Goal: Task Accomplishment & Management: Manage account settings

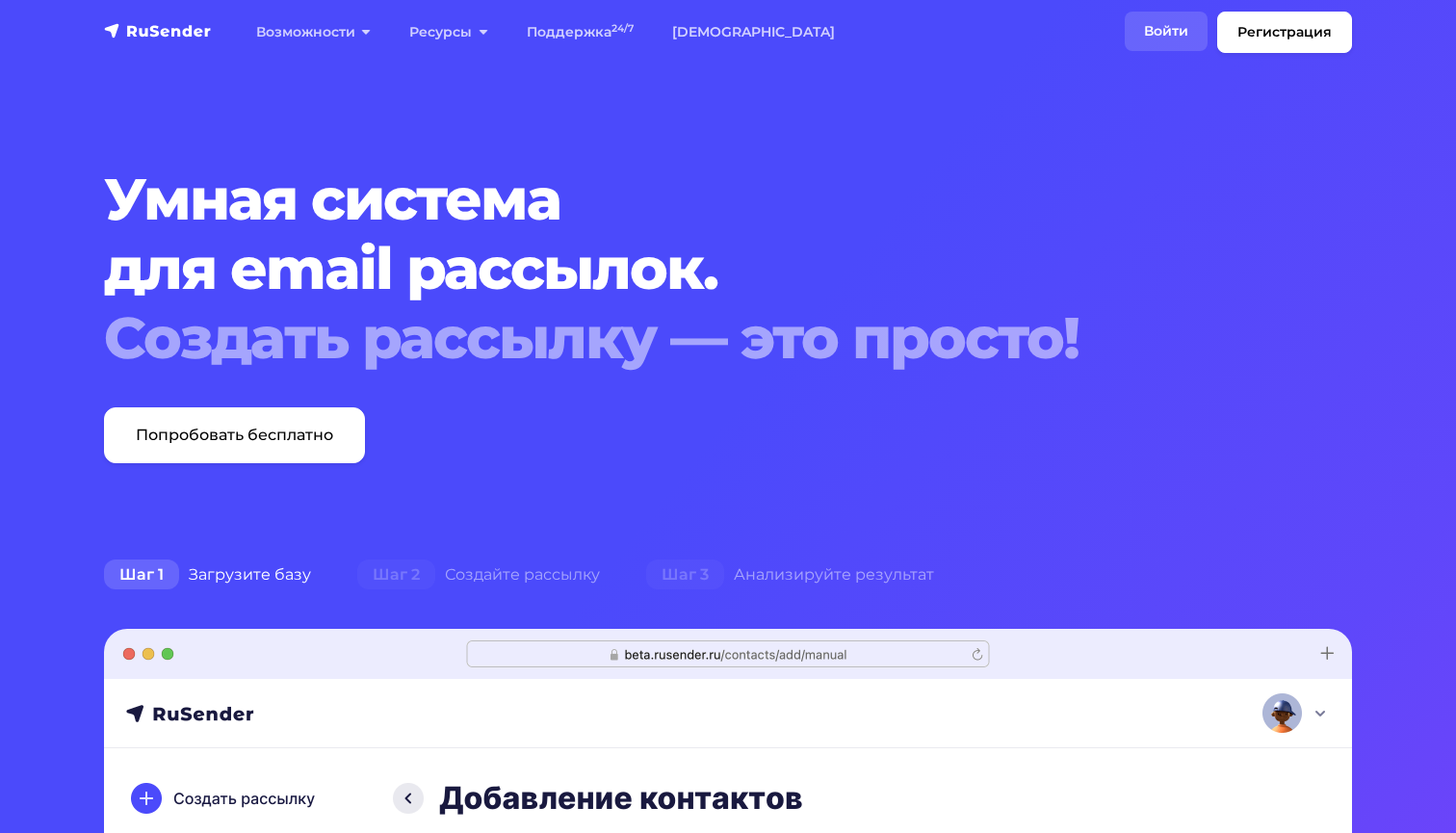
click at [1160, 30] on link "Войти" at bounding box center [1166, 32] width 83 height 39
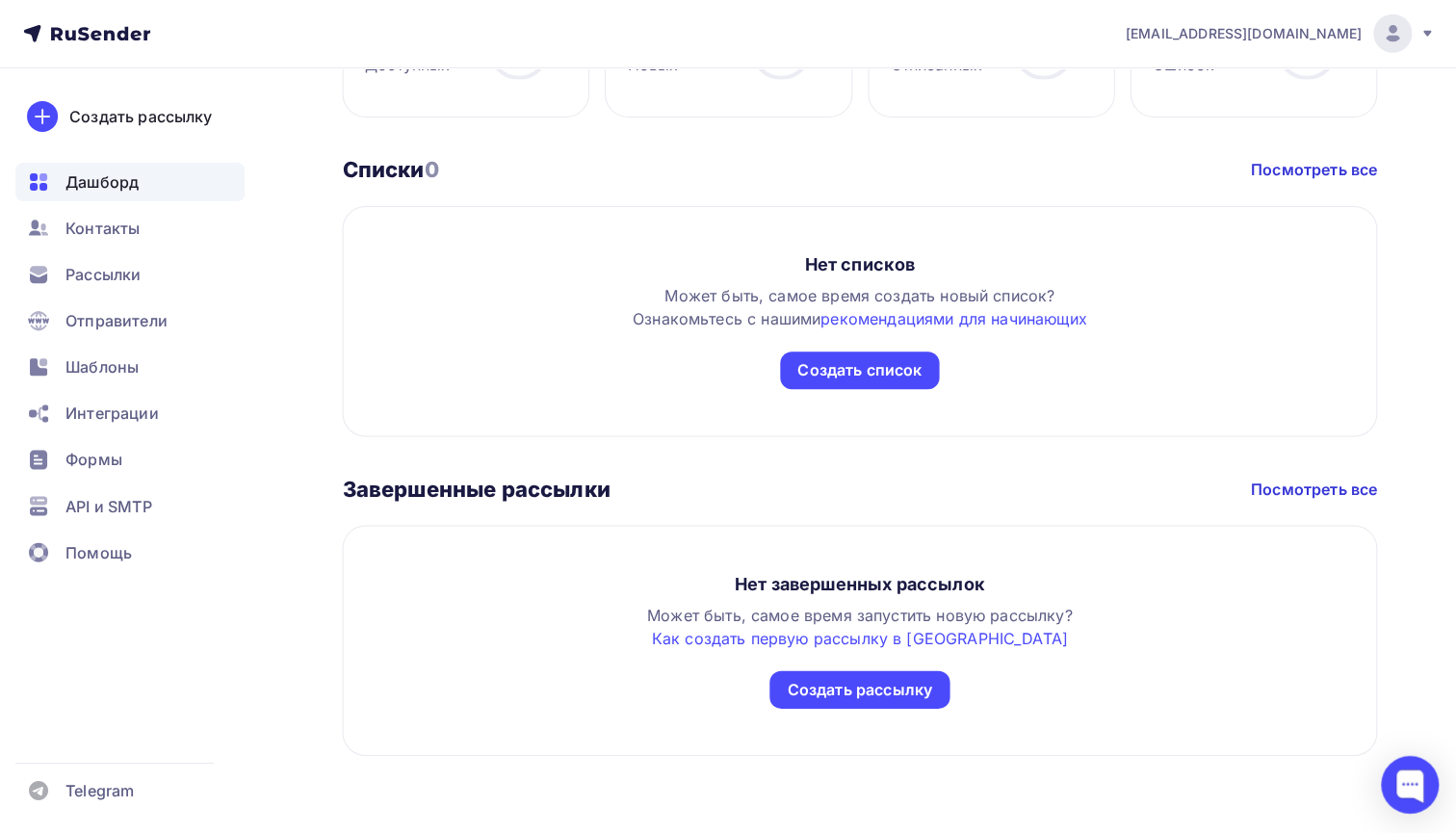
scroll to position [1006, 0]
click at [145, 476] on div "Формы" at bounding box center [130, 460] width 229 height 38
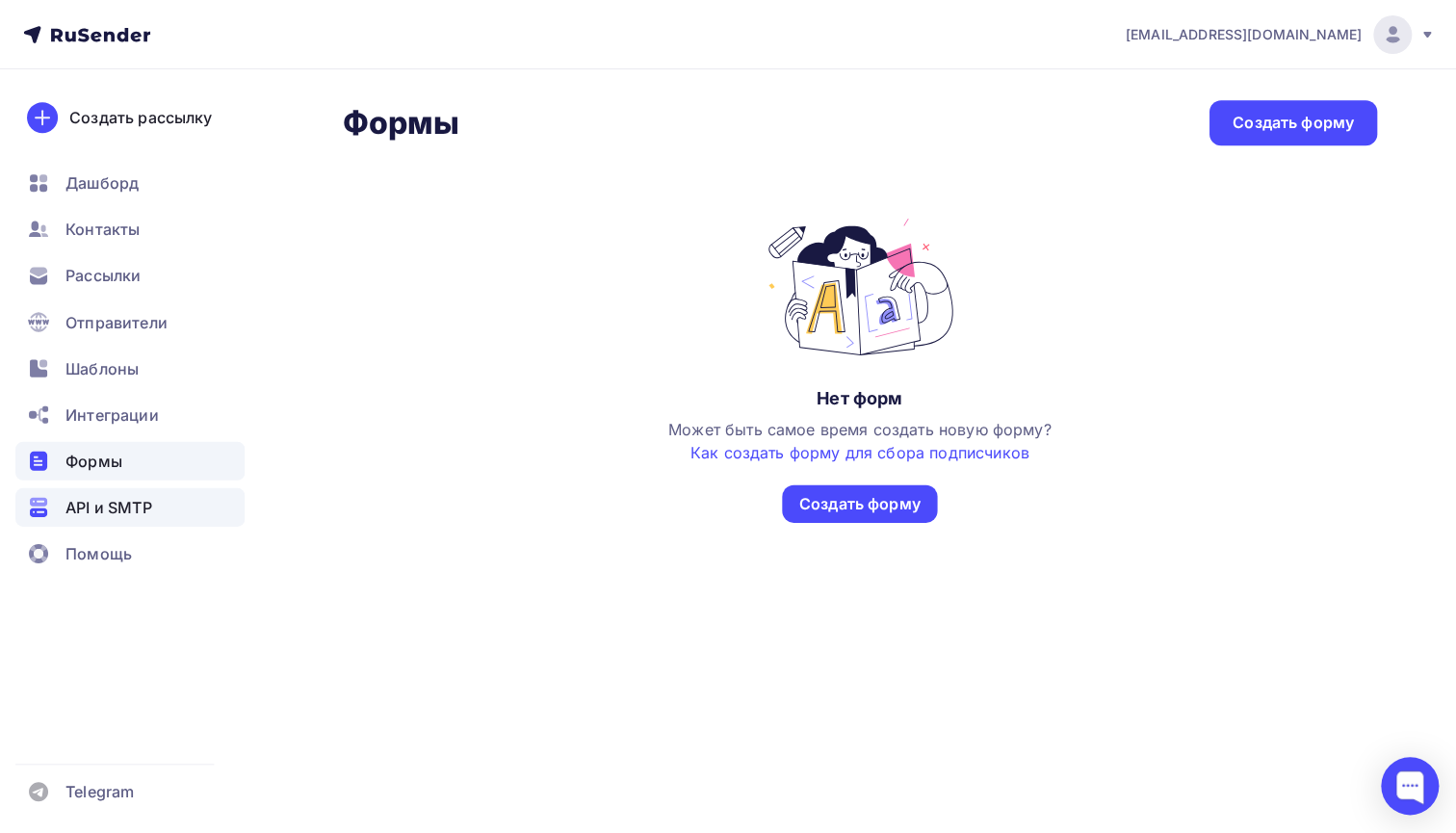
click at [144, 512] on span "API и SMTP" at bounding box center [108, 505] width 86 height 23
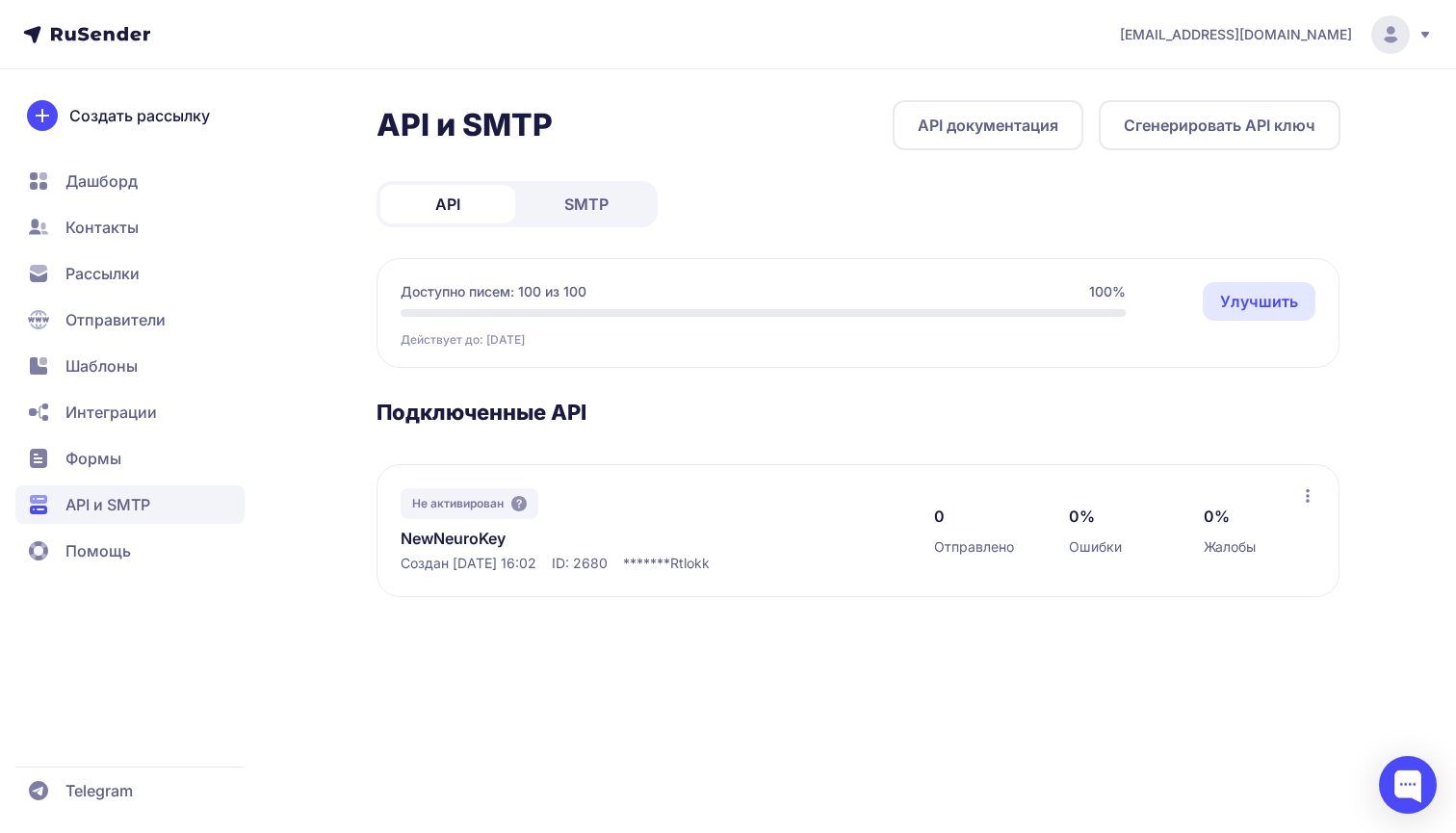
click at [478, 499] on span "Не активирован" at bounding box center [458, 503] width 92 height 16
click at [1314, 498] on icon at bounding box center [1308, 496] width 16 height 16
click at [1264, 493] on div "0 Отправлено 0% Ошибки 0% Жалобы" at bounding box center [1116, 531] width 366 height 85
click at [697, 331] on div "Действует до: 30.10.2025 Улучшить" at bounding box center [763, 336] width 726 height 23
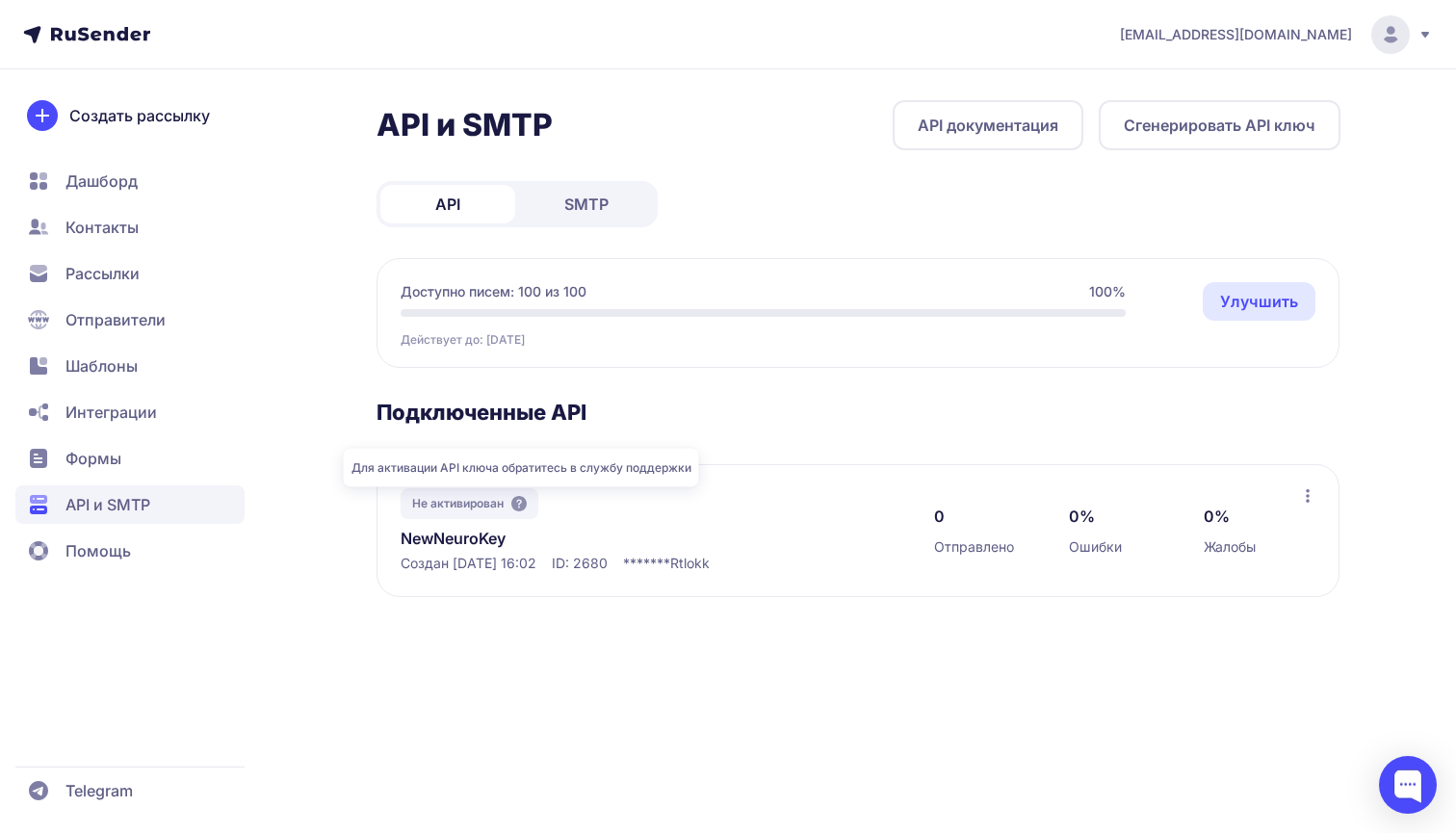
click at [525, 497] on icon at bounding box center [519, 503] width 16 height 16
click at [611, 188] on link "SMTP" at bounding box center [586, 203] width 135 height 38
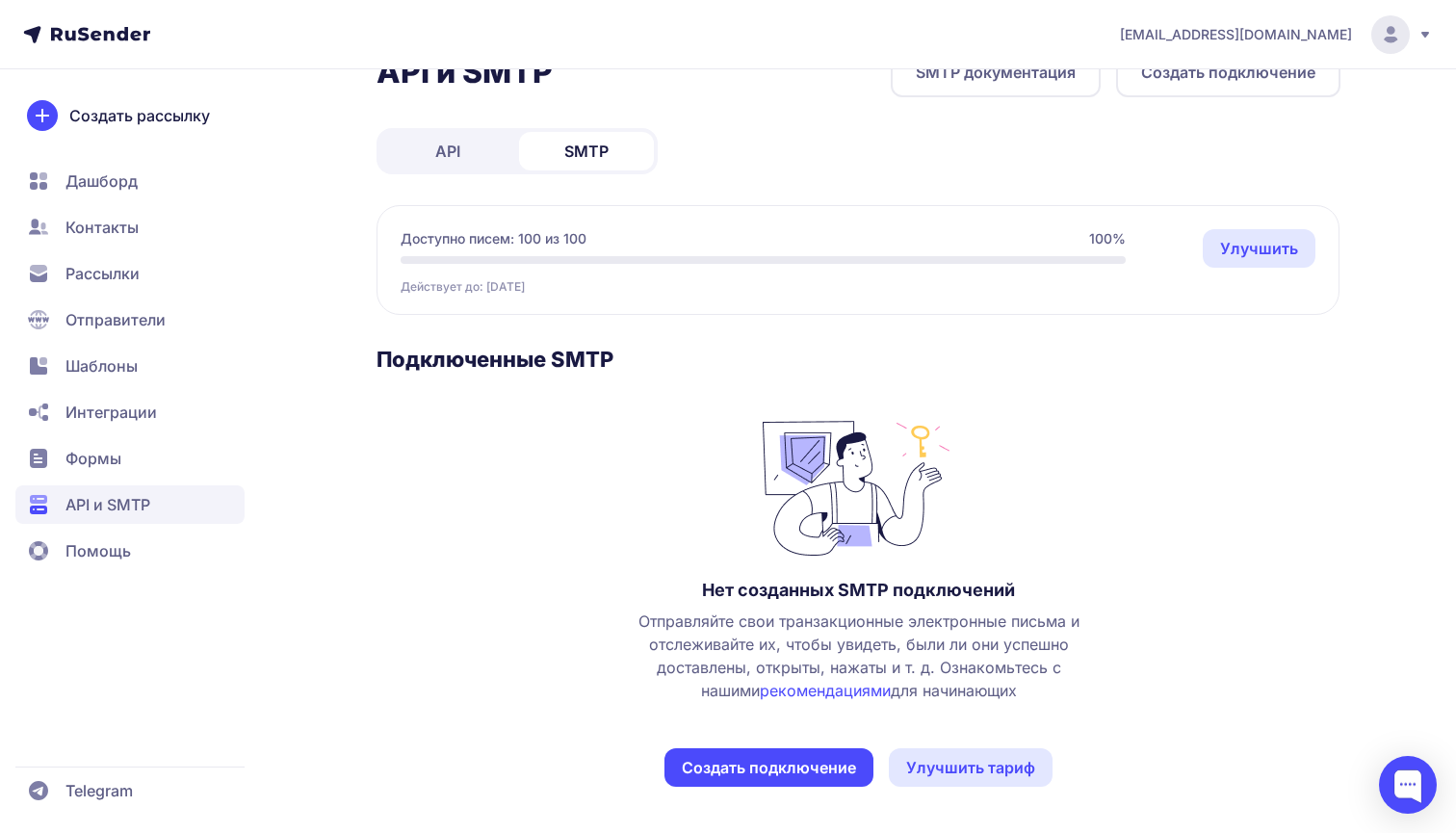
scroll to position [53, 0]
click at [472, 177] on div "API и SMTP SMTP документация Создать подключение API SMTP Доступно писем: 100 и…" at bounding box center [858, 440] width 963 height 786
click at [472, 168] on link "API" at bounding box center [447, 151] width 135 height 38
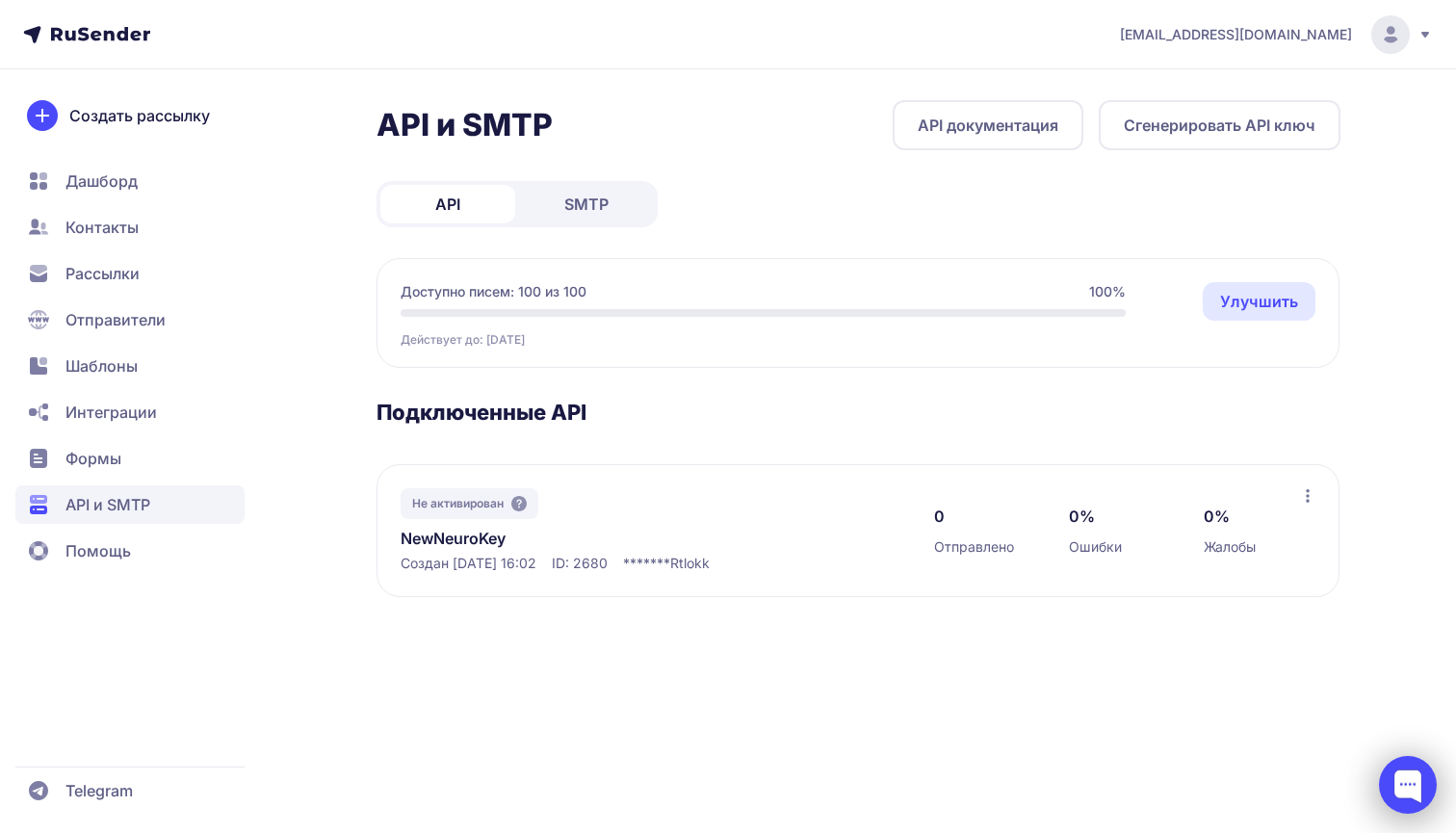
click at [1429, 798] on div at bounding box center [1408, 785] width 58 height 58
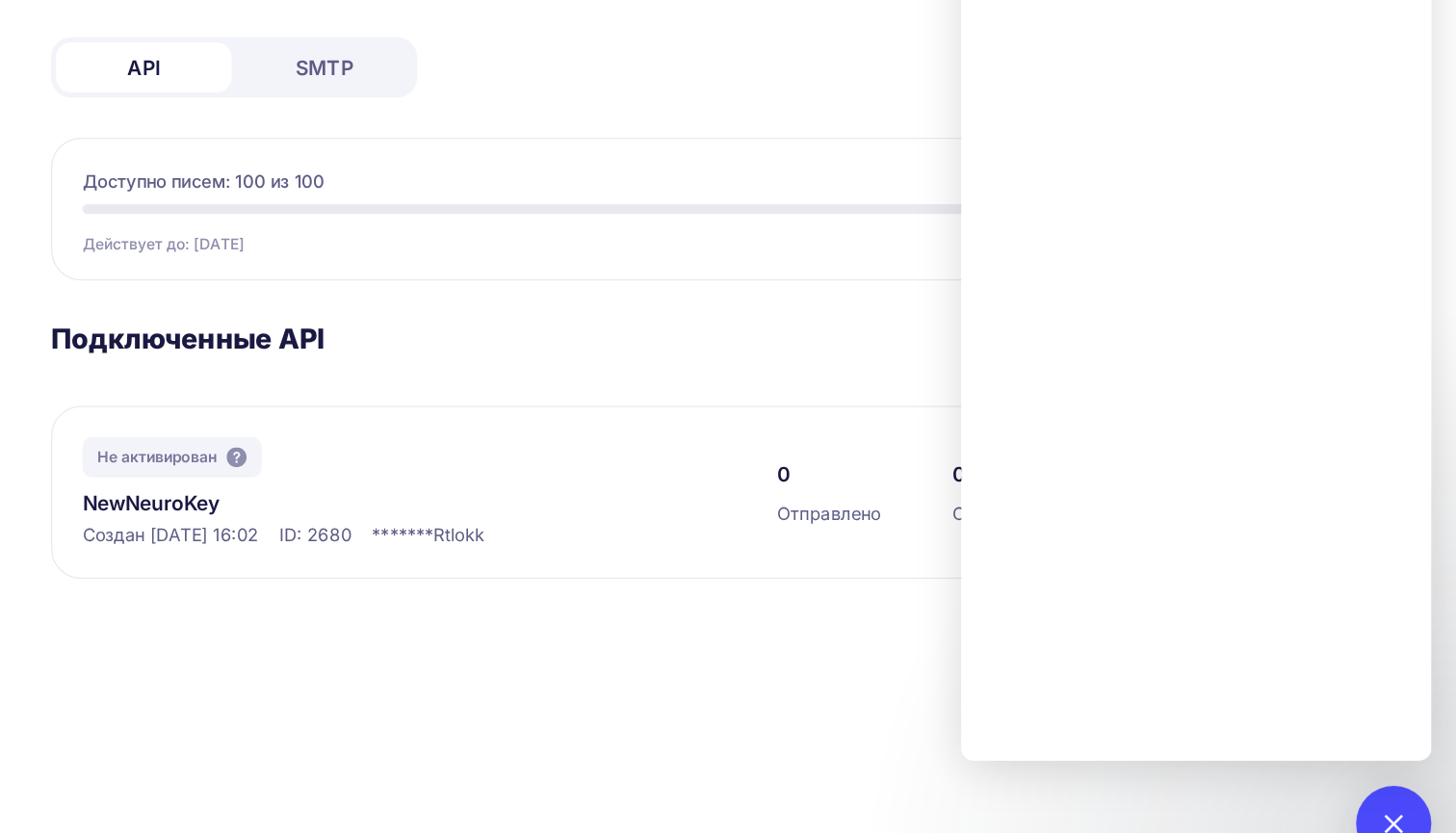
click at [670, 554] on span "Rtlokk" at bounding box center [690, 564] width 39 height 20
copy span "Rtlokk"
click at [623, 554] on span "*******" at bounding box center [647, 564] width 47 height 20
drag, startPoint x: 322, startPoint y: 411, endPoint x: 361, endPoint y: 411, distance: 39.0
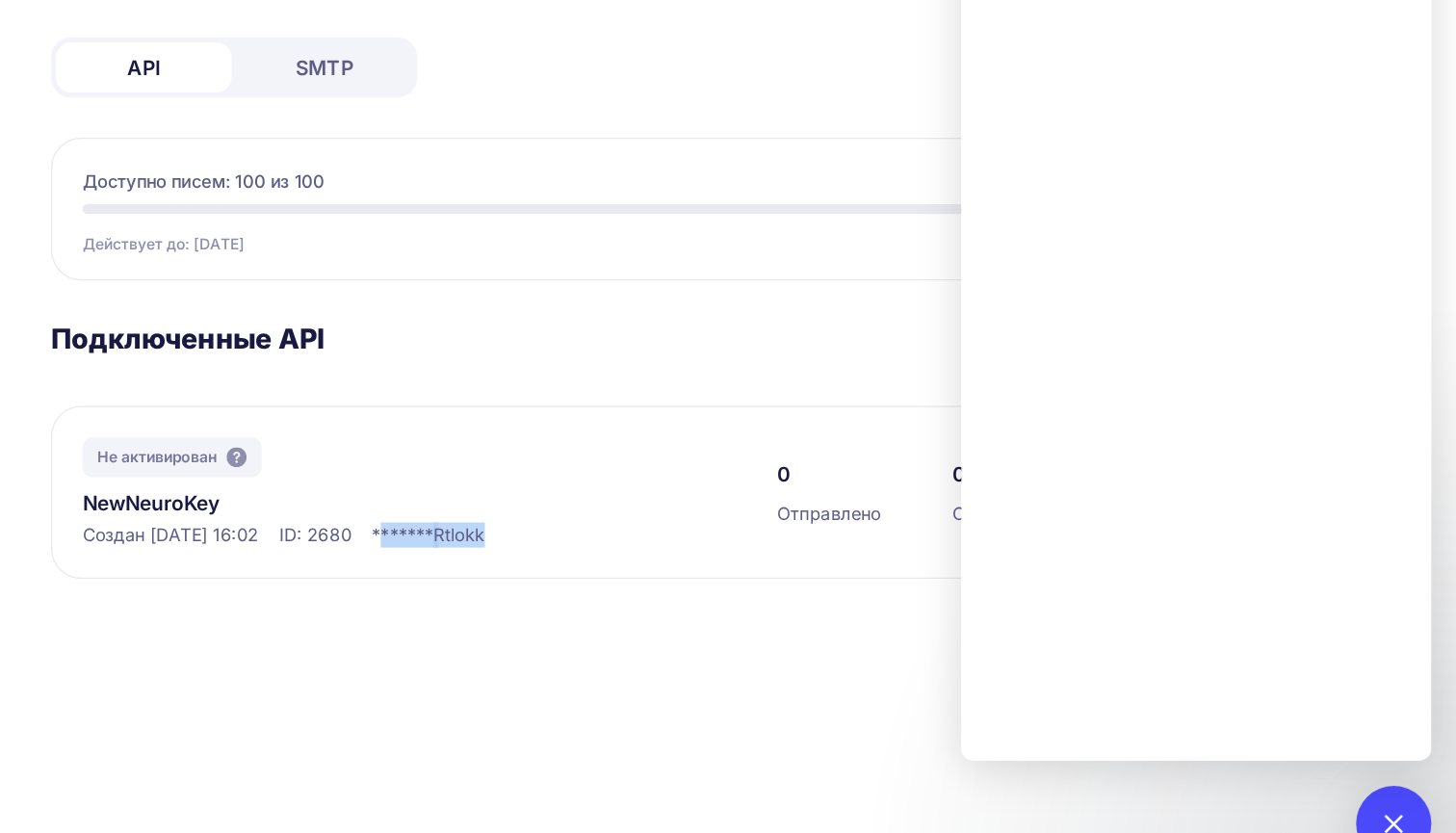
click at [623, 554] on div "******* Rtlokk" at bounding box center [666, 564] width 87 height 20
copy div "ID: 2680 ******* Rtlokk"
drag, startPoint x: 244, startPoint y: 410, endPoint x: 421, endPoint y: 405, distance: 177.1
click at [421, 554] on div "Создан 08.10.2025, 16:02 ID: 2680 ******* Rtlokk" at bounding box center [648, 564] width 495 height 20
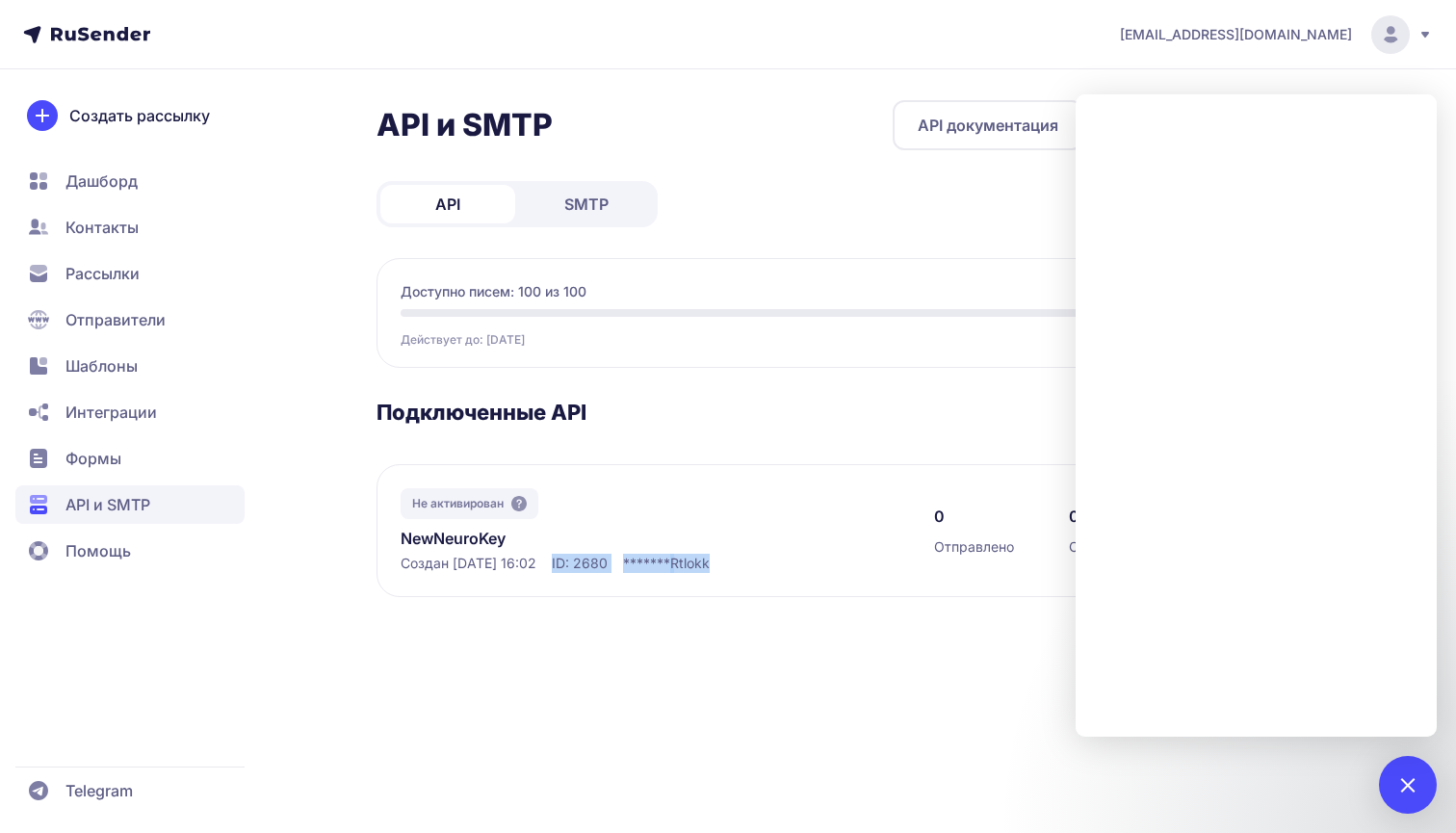
click at [978, 122] on link "API документация" at bounding box center [987, 124] width 191 height 50
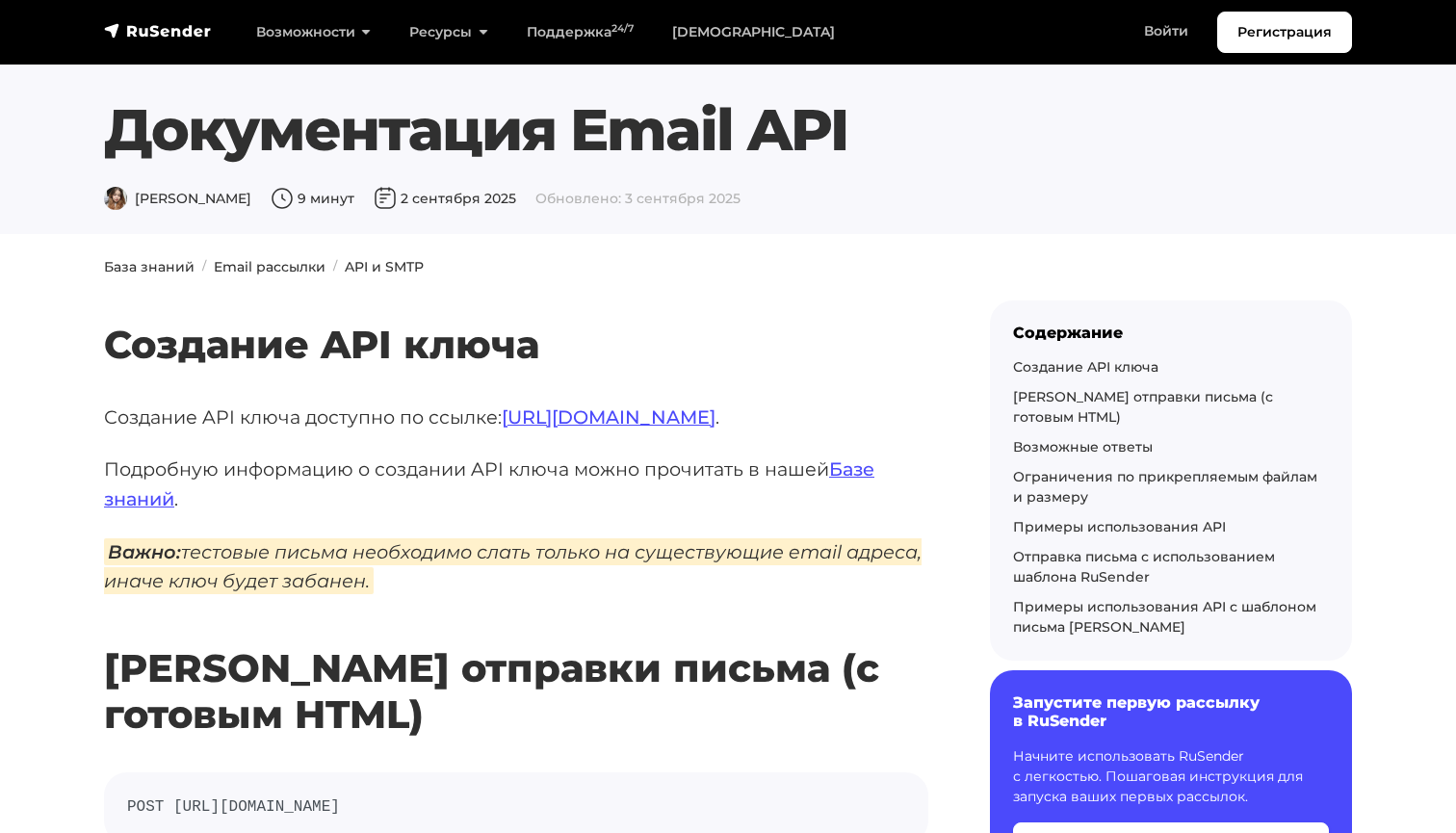
click at [419, 475] on p "Подробную информацию о создании API ключа можно прочитать в нашей Базе знаний ." at bounding box center [515, 484] width 824 height 59
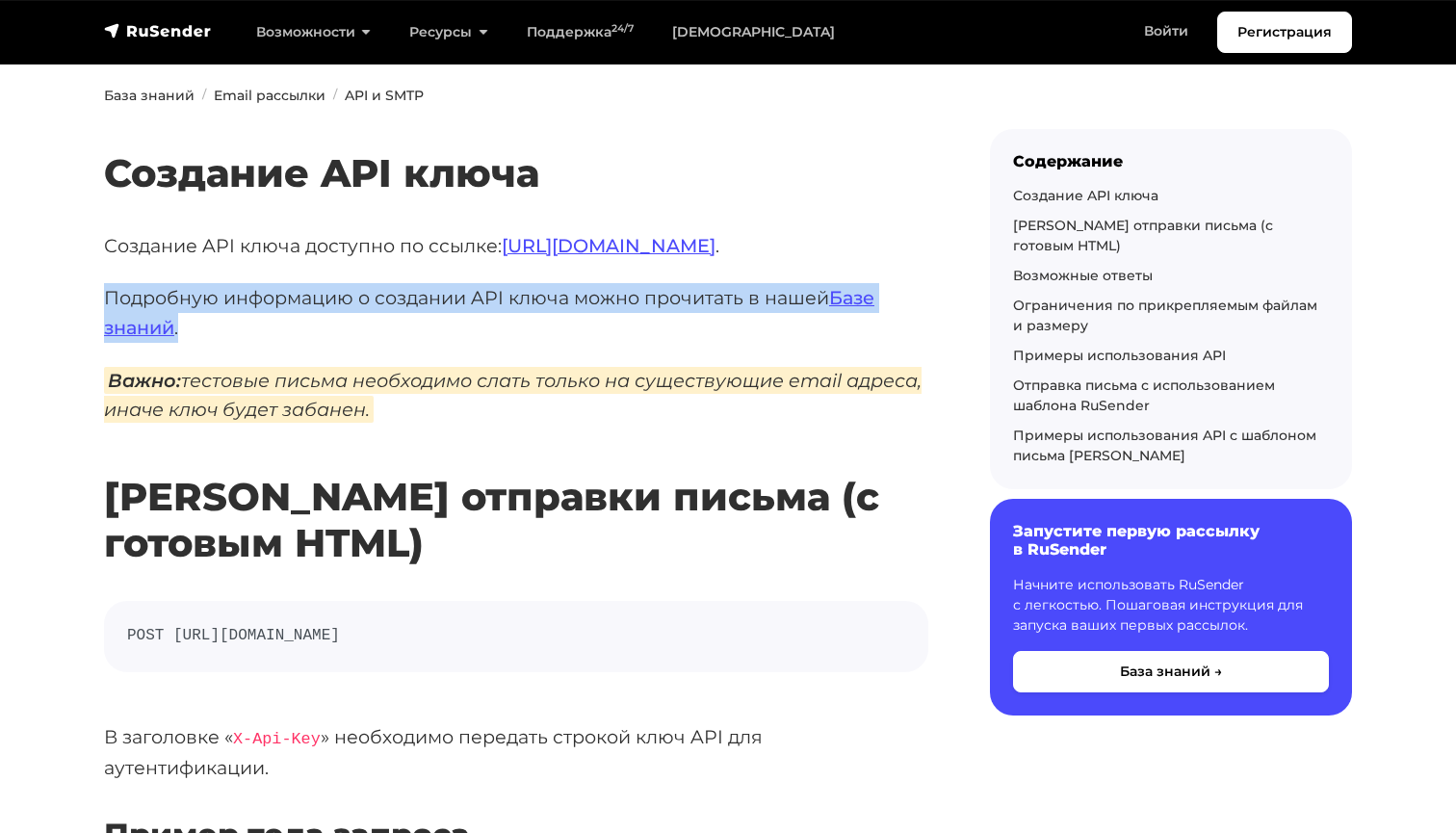
scroll to position [207, 0]
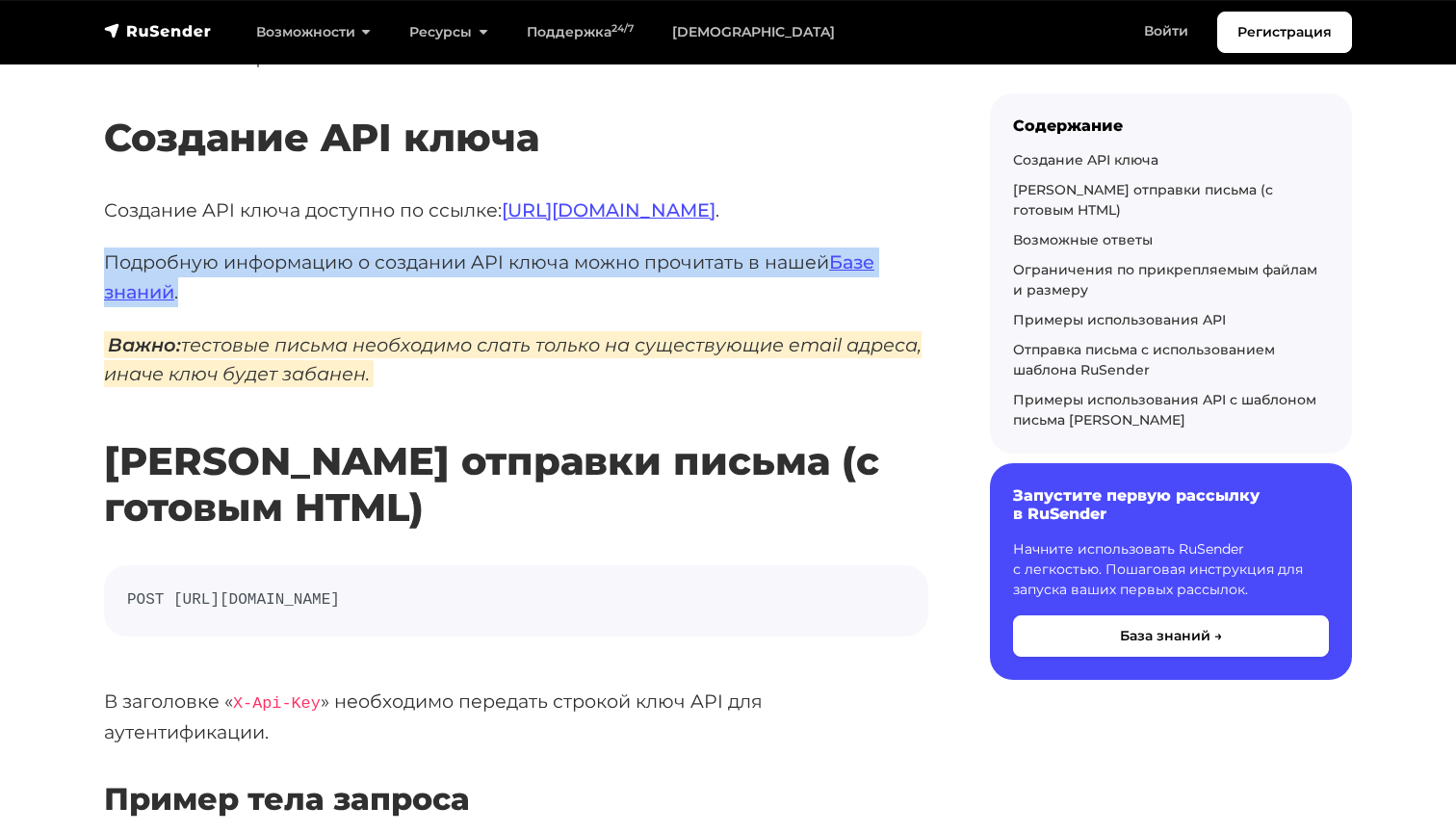
click at [419, 475] on h2 "Роут отправки письма (с готовым HTML)" at bounding box center [515, 455] width 824 height 149
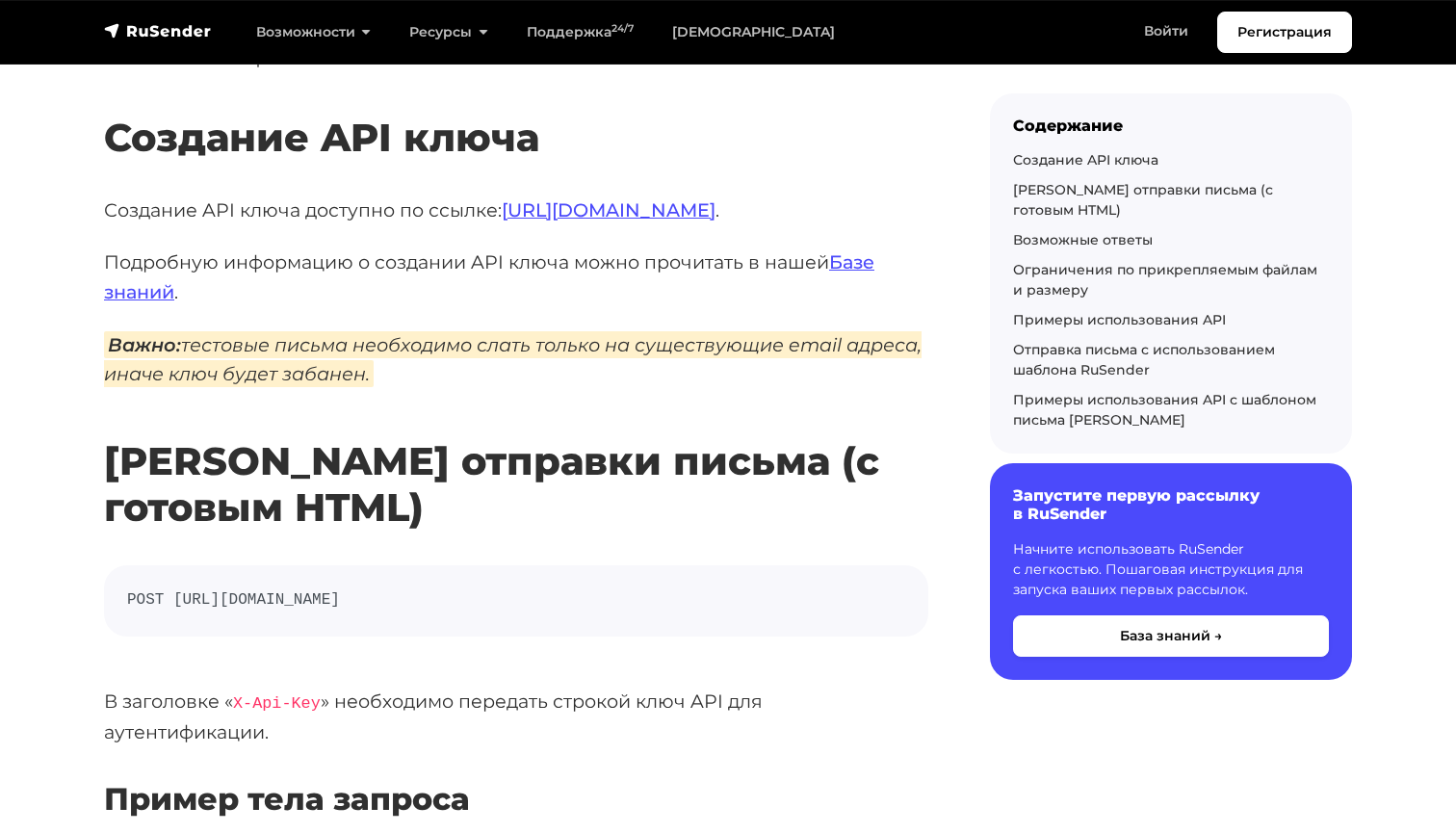
click at [419, 475] on h2 "Роут отправки письма (с готовым HTML)" at bounding box center [515, 455] width 824 height 149
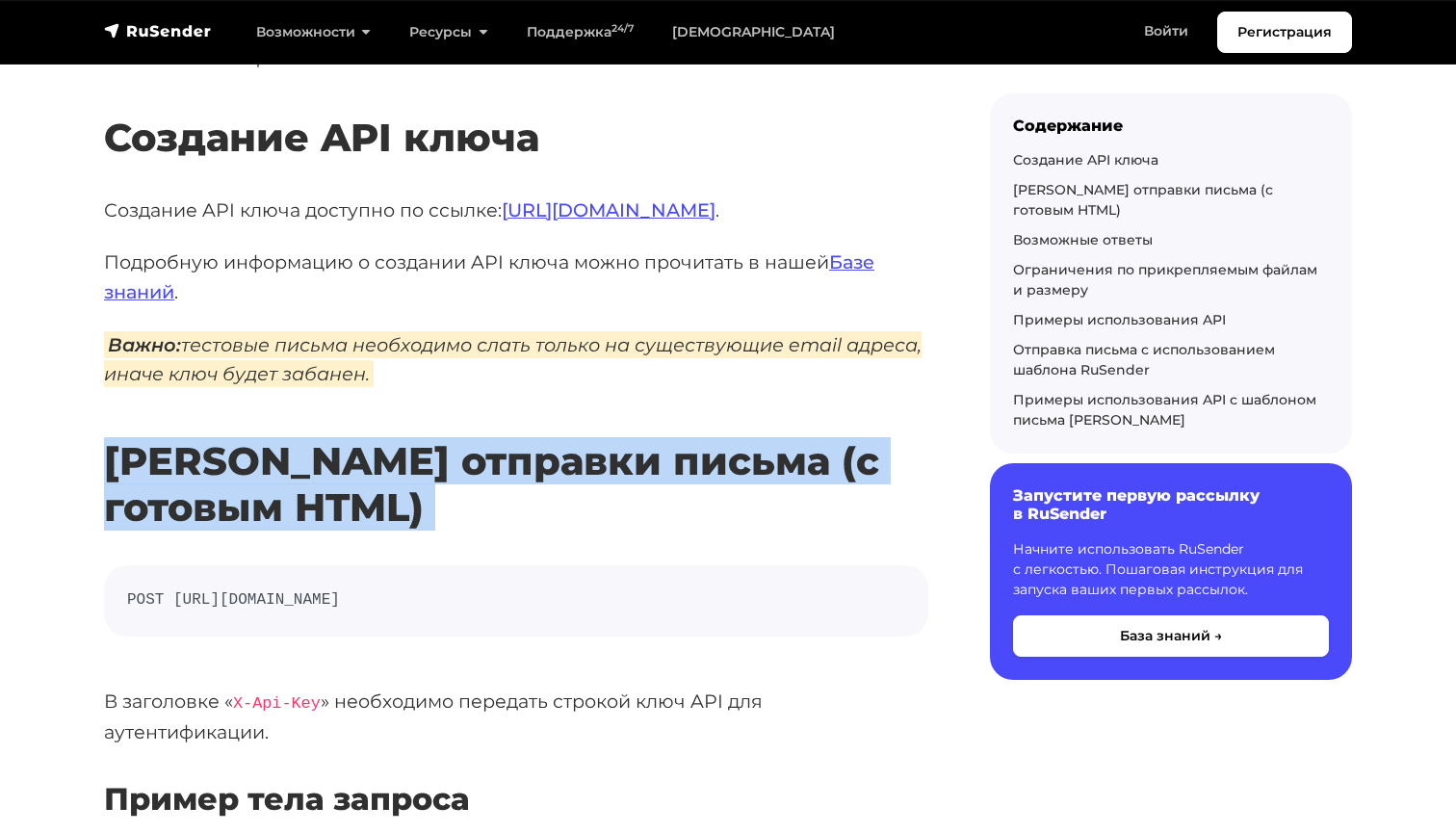
click at [419, 475] on h2 "Роут отправки письма (с готовым HTML)" at bounding box center [515, 455] width 824 height 149
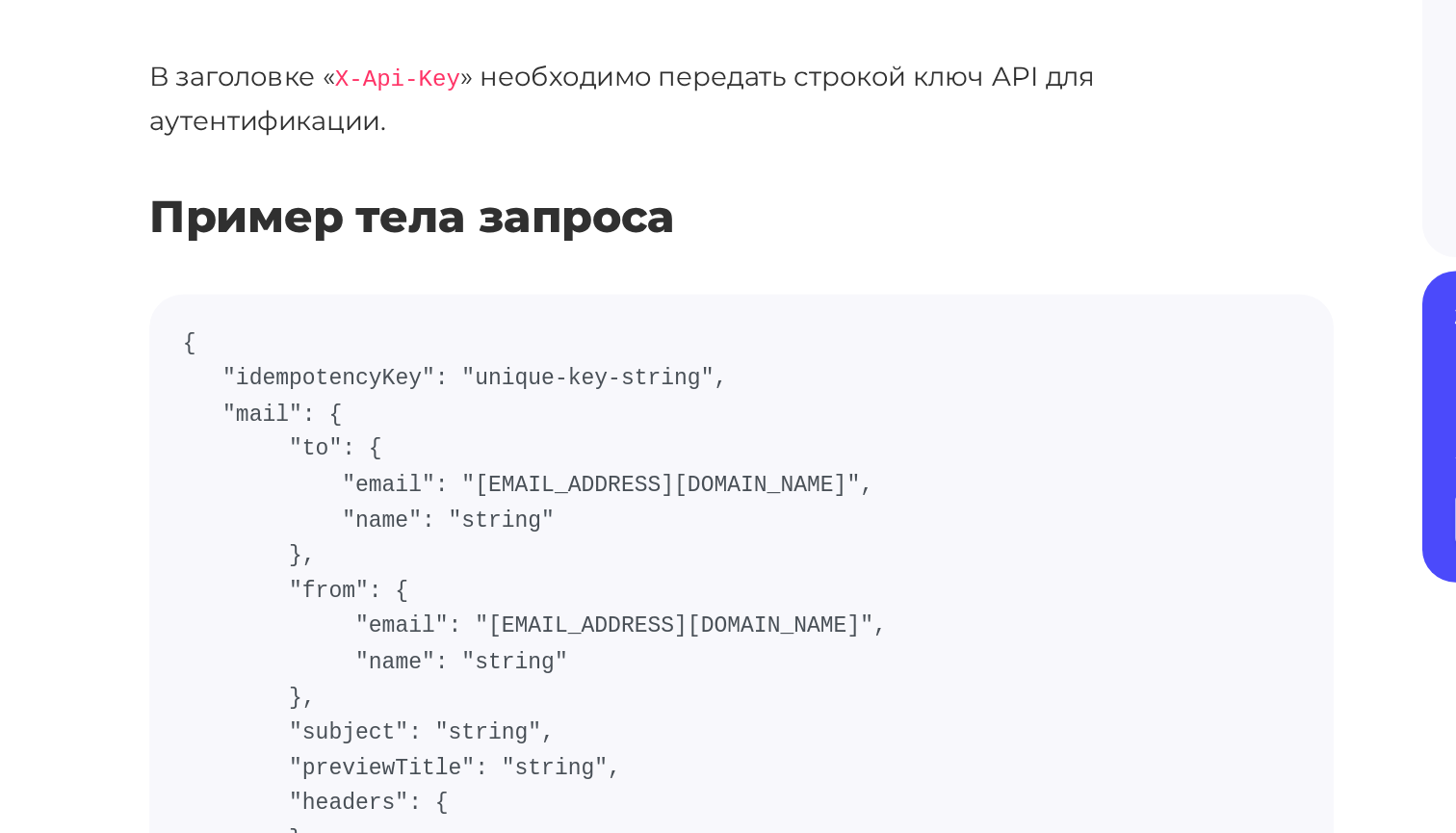
scroll to position [613, 0]
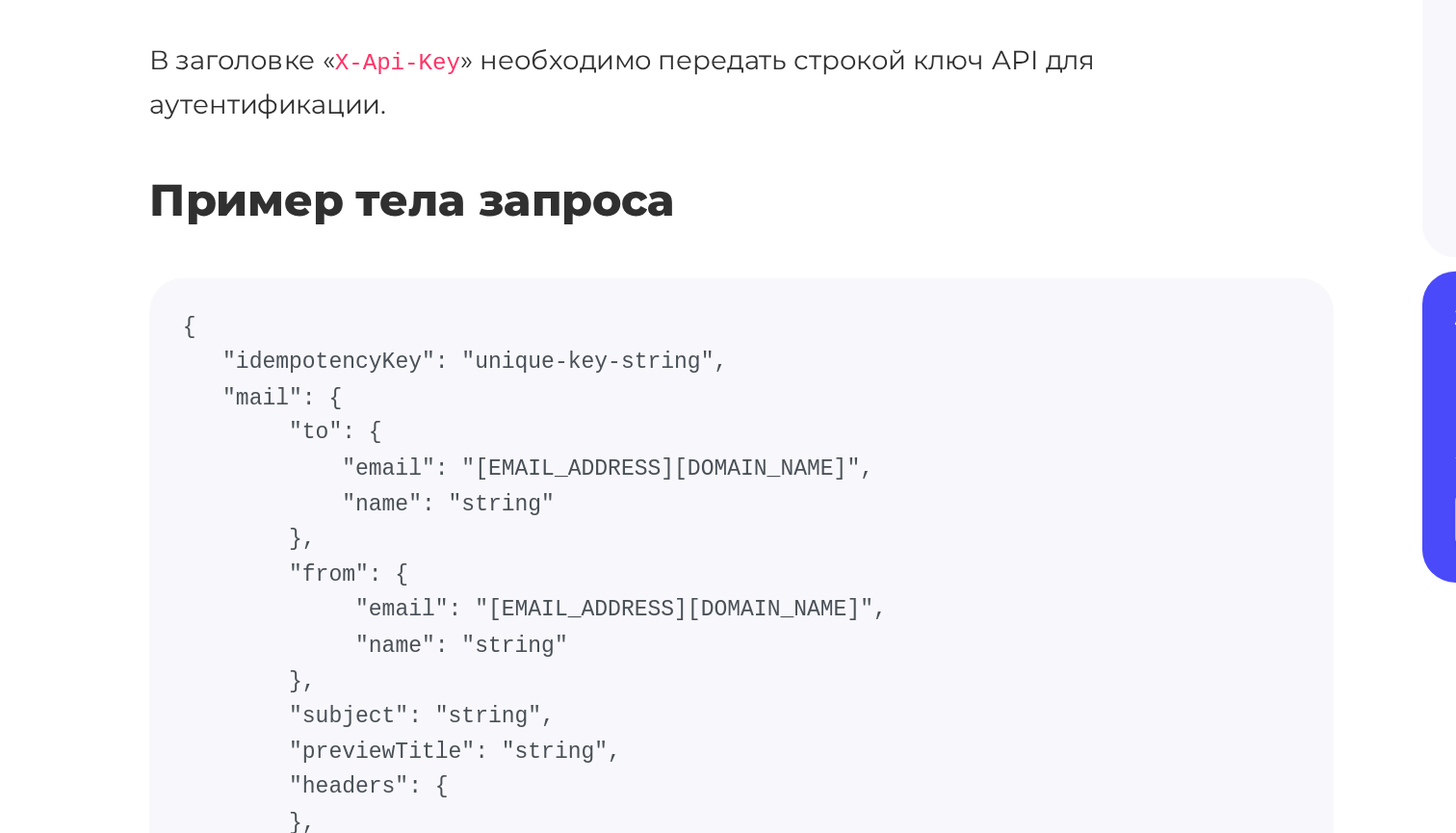
click at [258, 470] on code "{ "idempotencyKey": "unique-key-string", "mail": { "to": { "email": "user@examp…" at bounding box center [516, 728] width 778 height 517
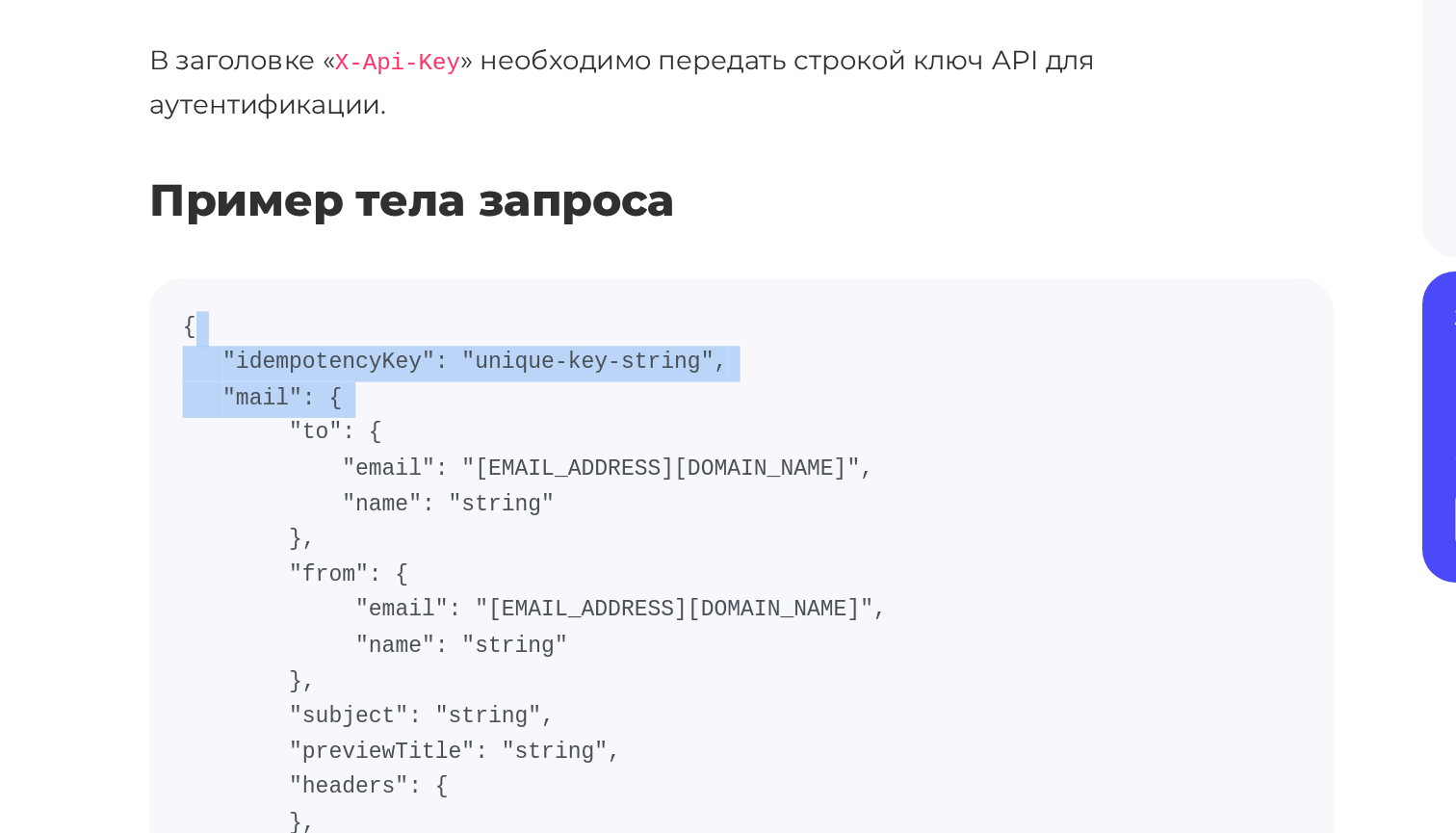
drag, startPoint x: 258, startPoint y: 256, endPoint x: 272, endPoint y: 229, distance: 30.4
click at [272, 470] on code "{ "idempotencyKey": "unique-key-string", "mail": { "to": { "email": "user@examp…" at bounding box center [516, 728] width 778 height 517
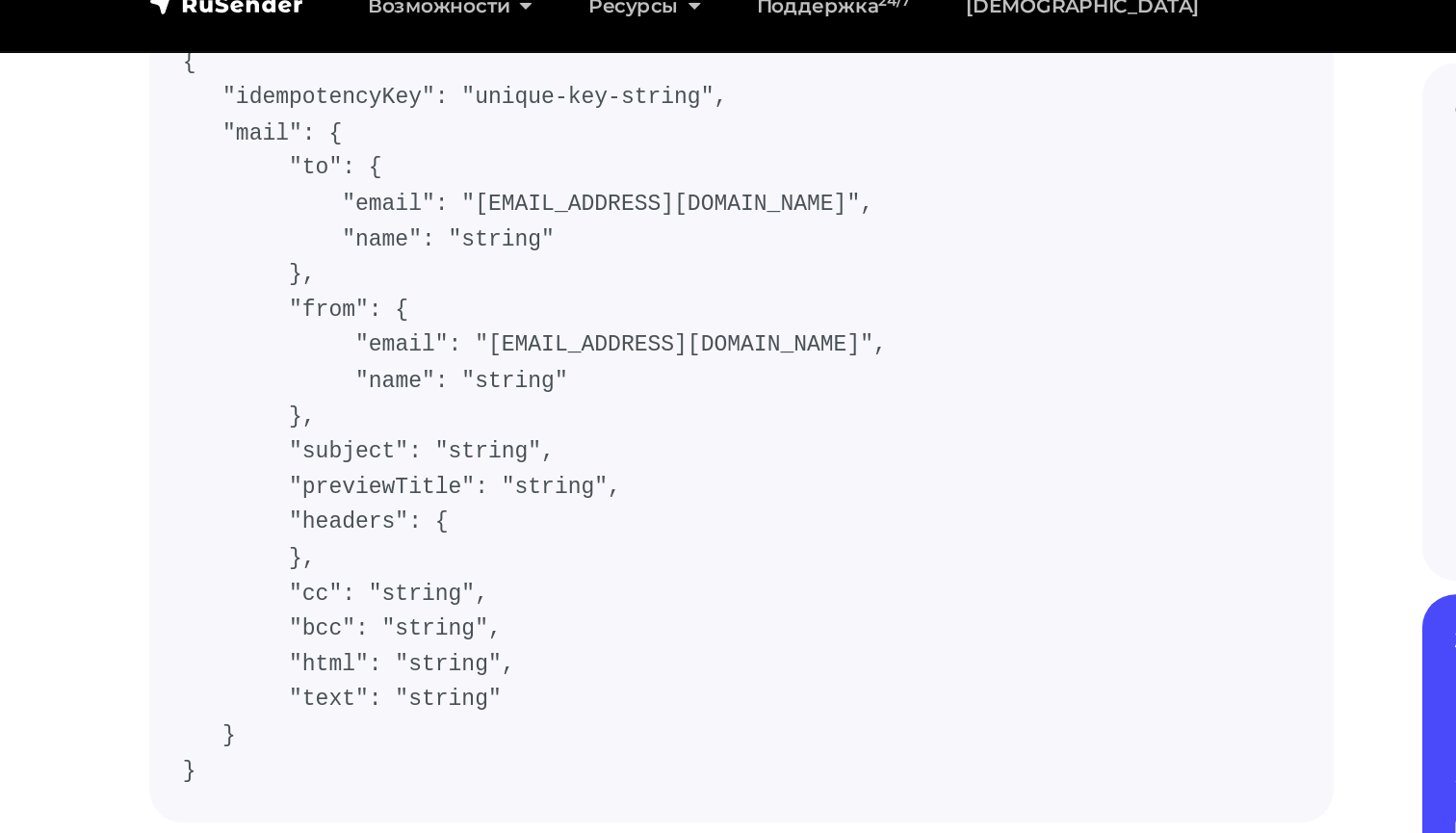
scroll to position [1014, 0]
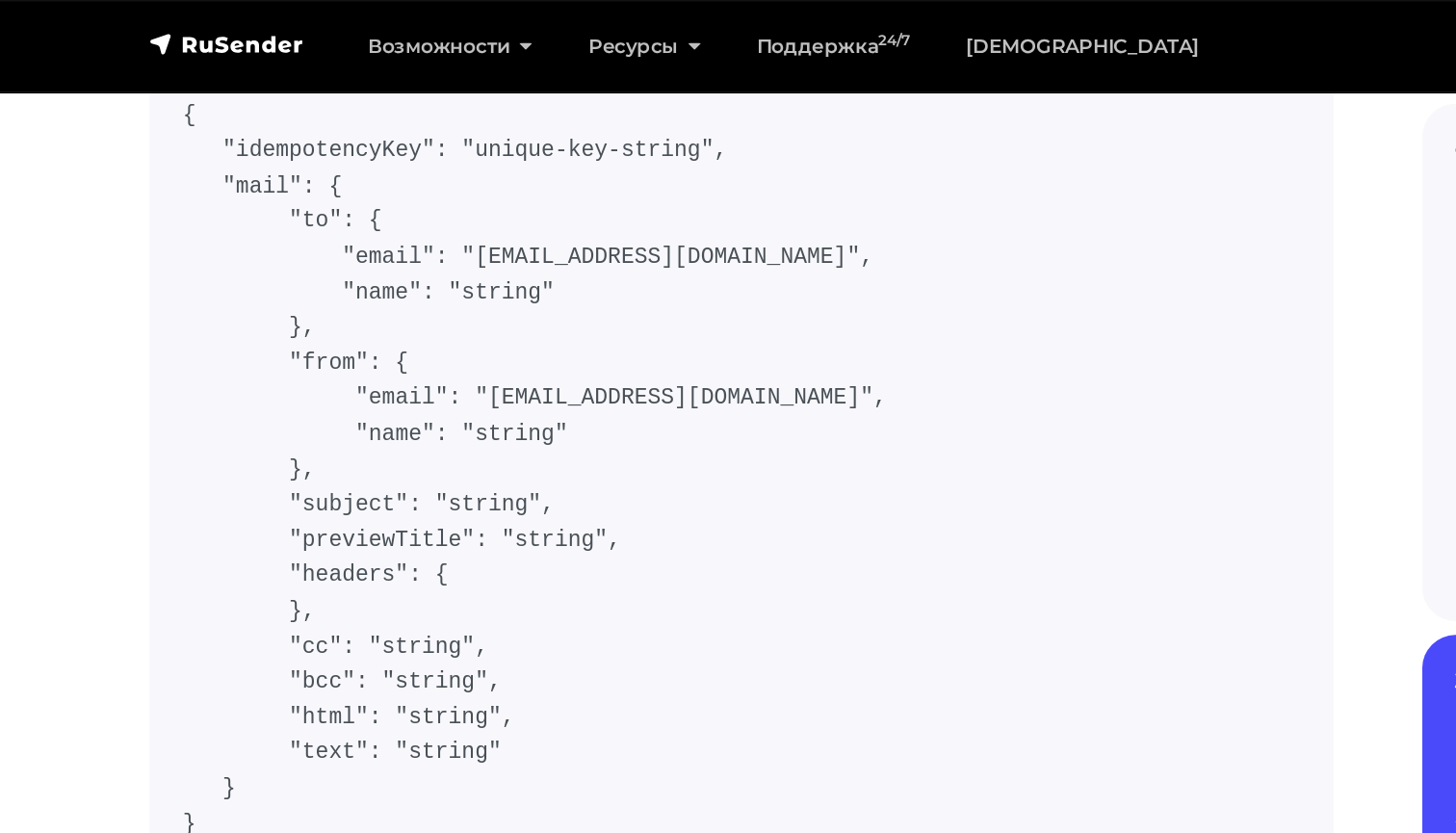
click at [368, 256] on code "{ "idempotencyKey": "unique-key-string", "mail": { "to": { "email": "user@examp…" at bounding box center [516, 328] width 778 height 517
drag, startPoint x: 368, startPoint y: 256, endPoint x: 466, endPoint y: 258, distance: 98.0
click at [466, 258] on code "{ "idempotencyKey": "unique-key-string", "mail": { "to": { "email": "user@examp…" at bounding box center [516, 328] width 778 height 517
drag, startPoint x: 466, startPoint y: 258, endPoint x: 369, endPoint y: 266, distance: 97.3
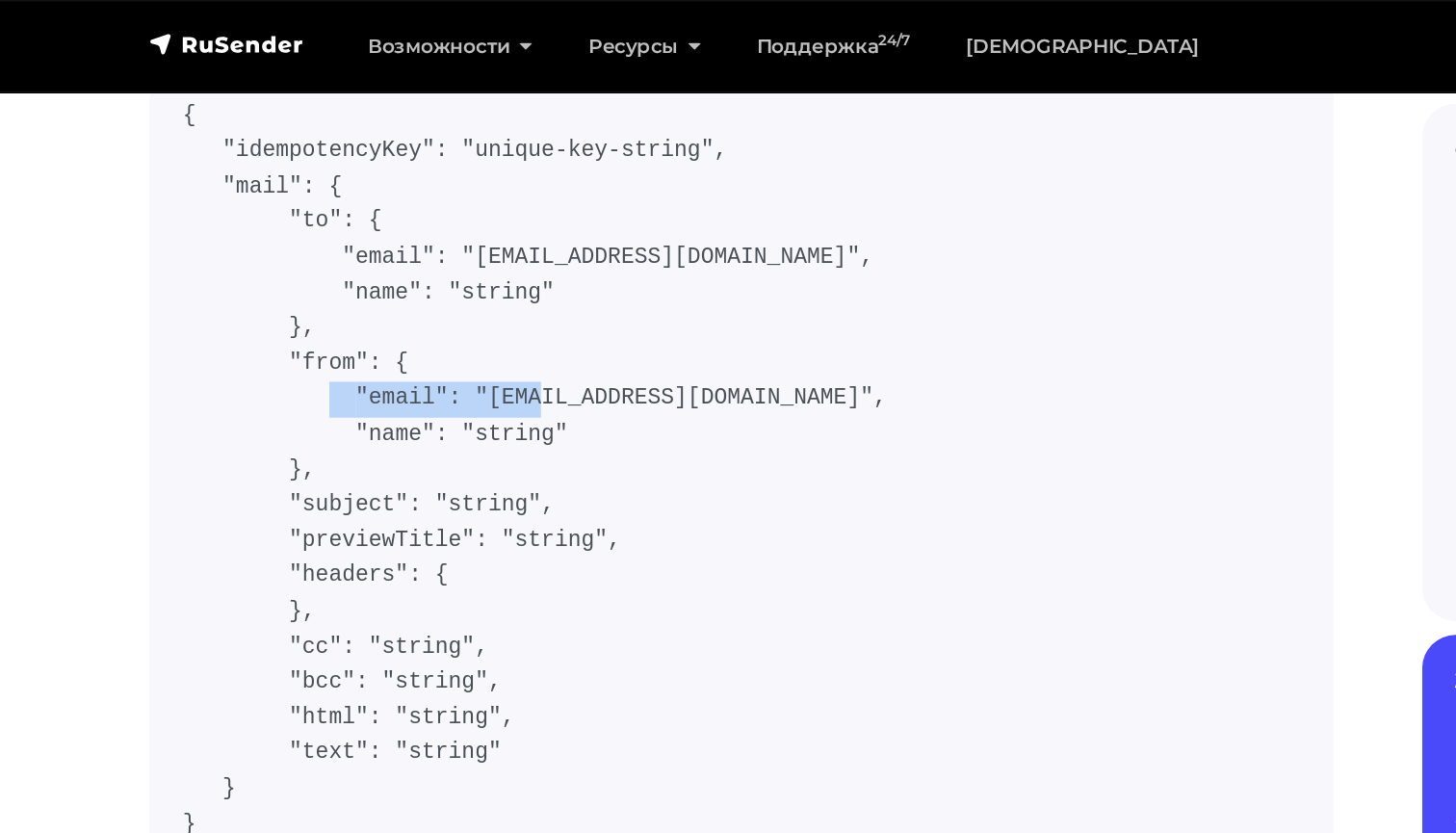
click at [369, 266] on code "{ "idempotencyKey": "unique-key-string", "mail": { "to": { "email": "user@examp…" at bounding box center [516, 328] width 778 height 517
drag, startPoint x: 369, startPoint y: 266, endPoint x: 422, endPoint y: 265, distance: 53.0
click at [422, 265] on code "{ "idempotencyKey": "unique-key-string", "mail": { "to": { "email": "user@examp…" at bounding box center [516, 328] width 778 height 517
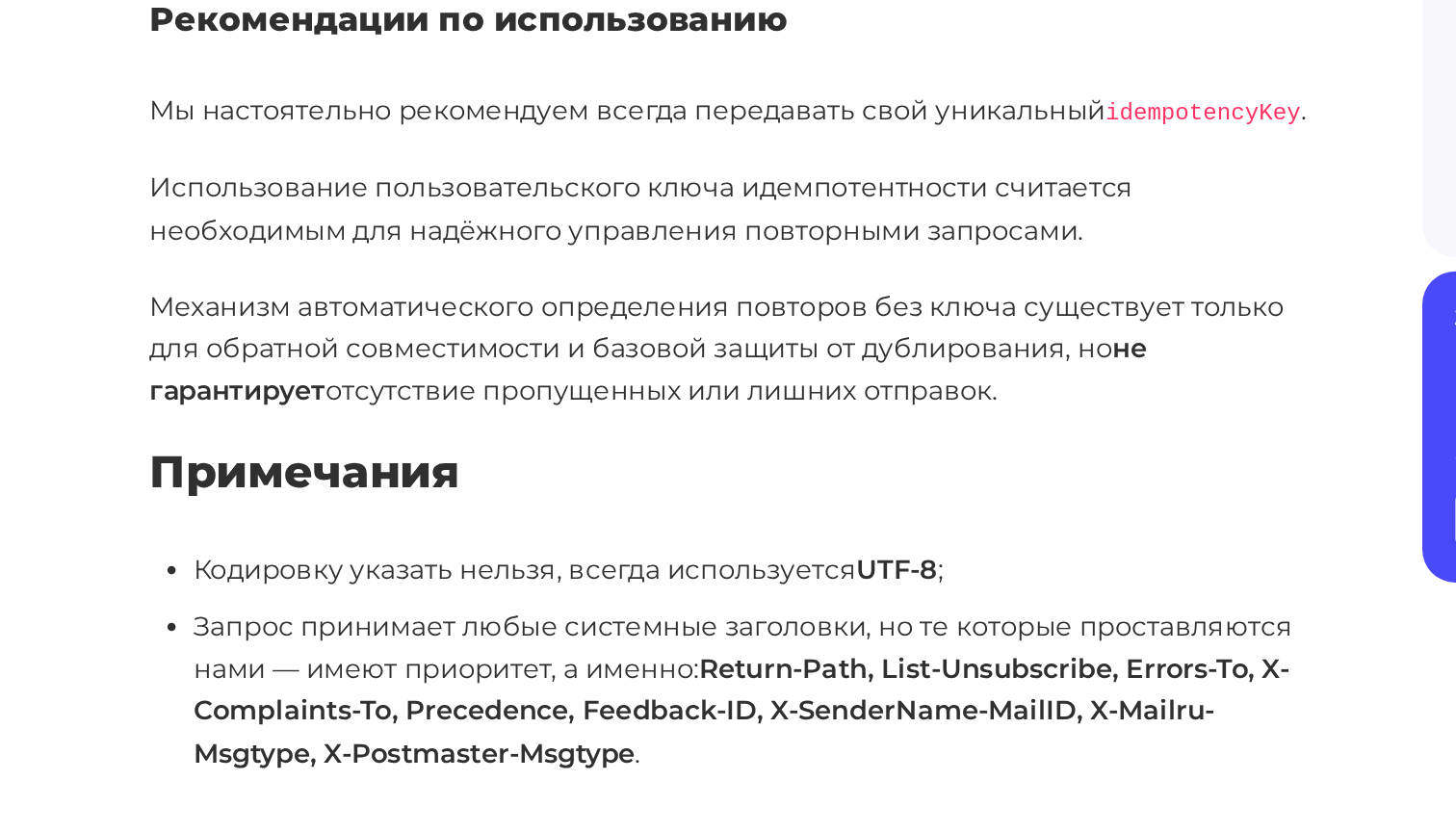
scroll to position [3193, 0]
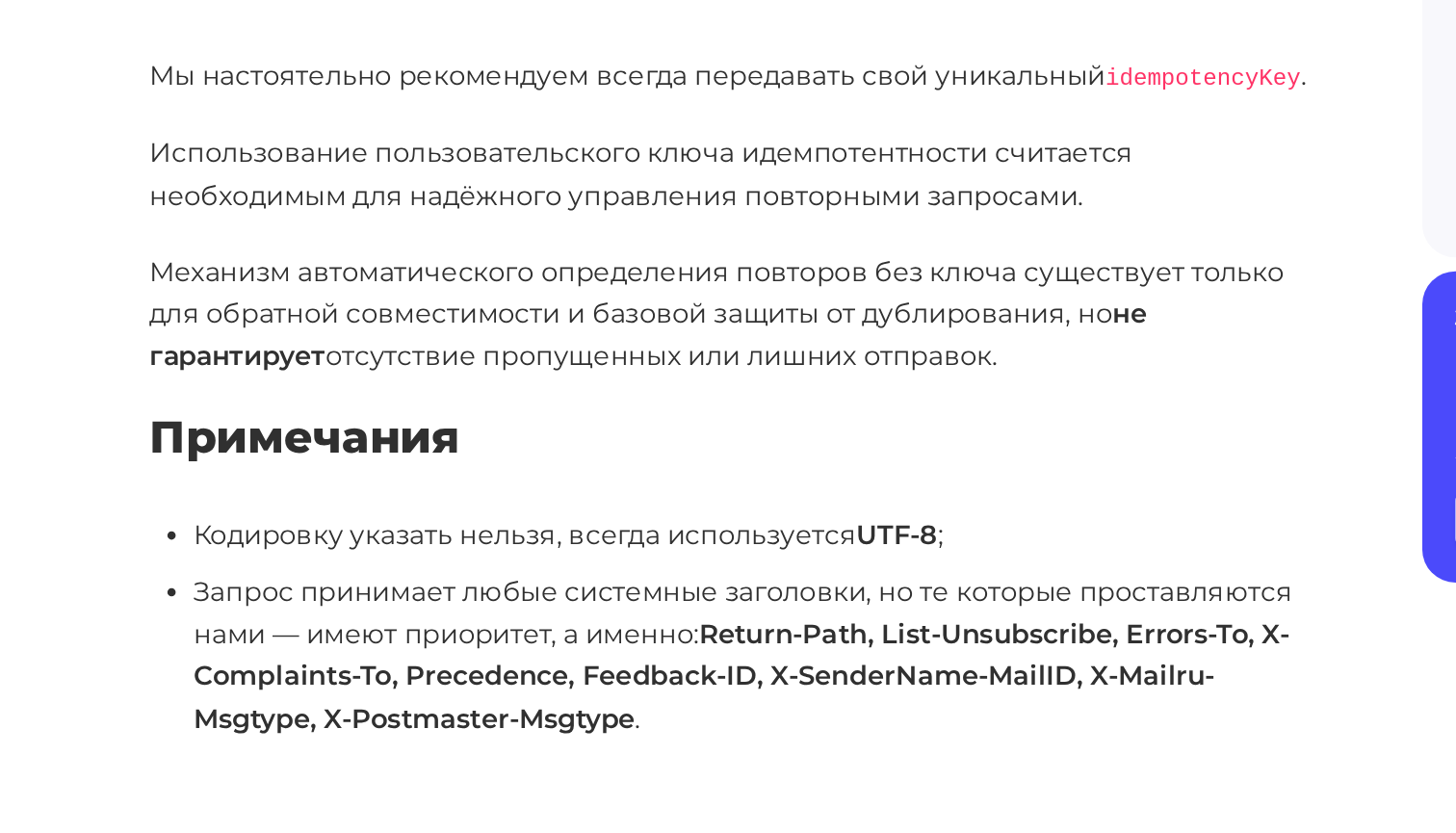
click at [411, 610] on li "Кодировку указать нельзя, всегда используется UTF-8 ;" at bounding box center [532, 625] width 794 height 30
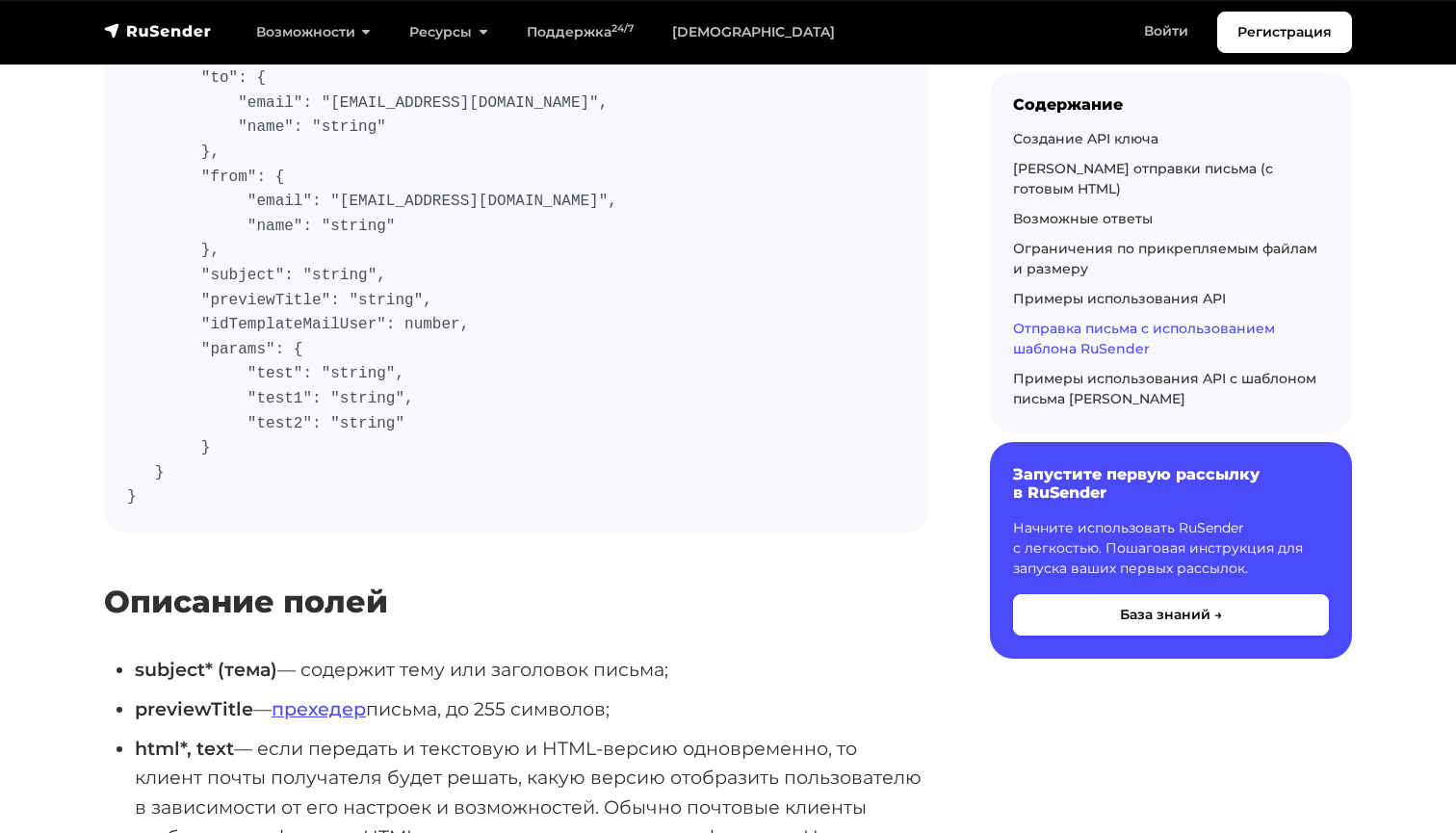
scroll to position [10424, 0]
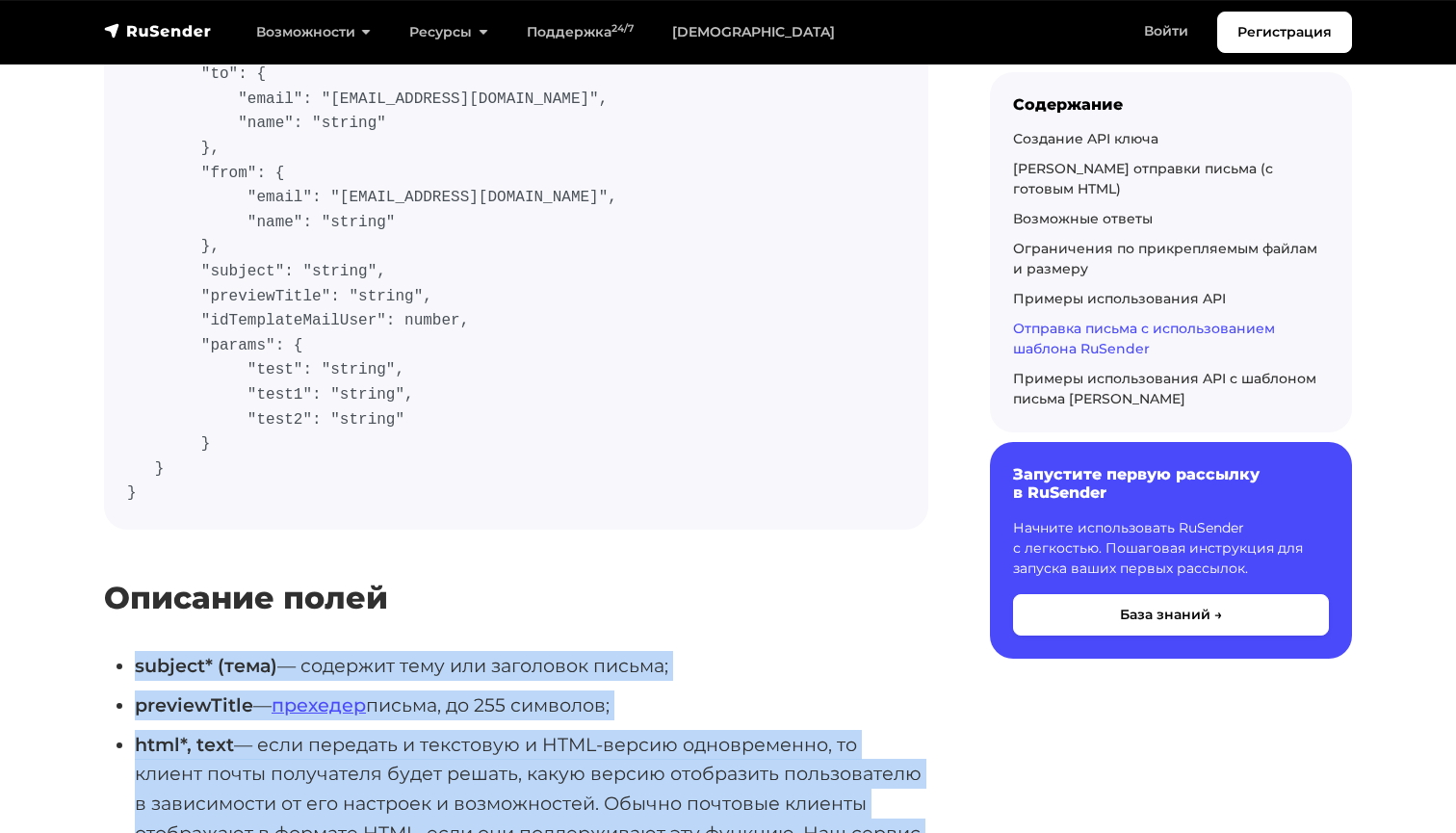
drag, startPoint x: 590, startPoint y: 410, endPoint x: 590, endPoint y: 509, distance: 99.0
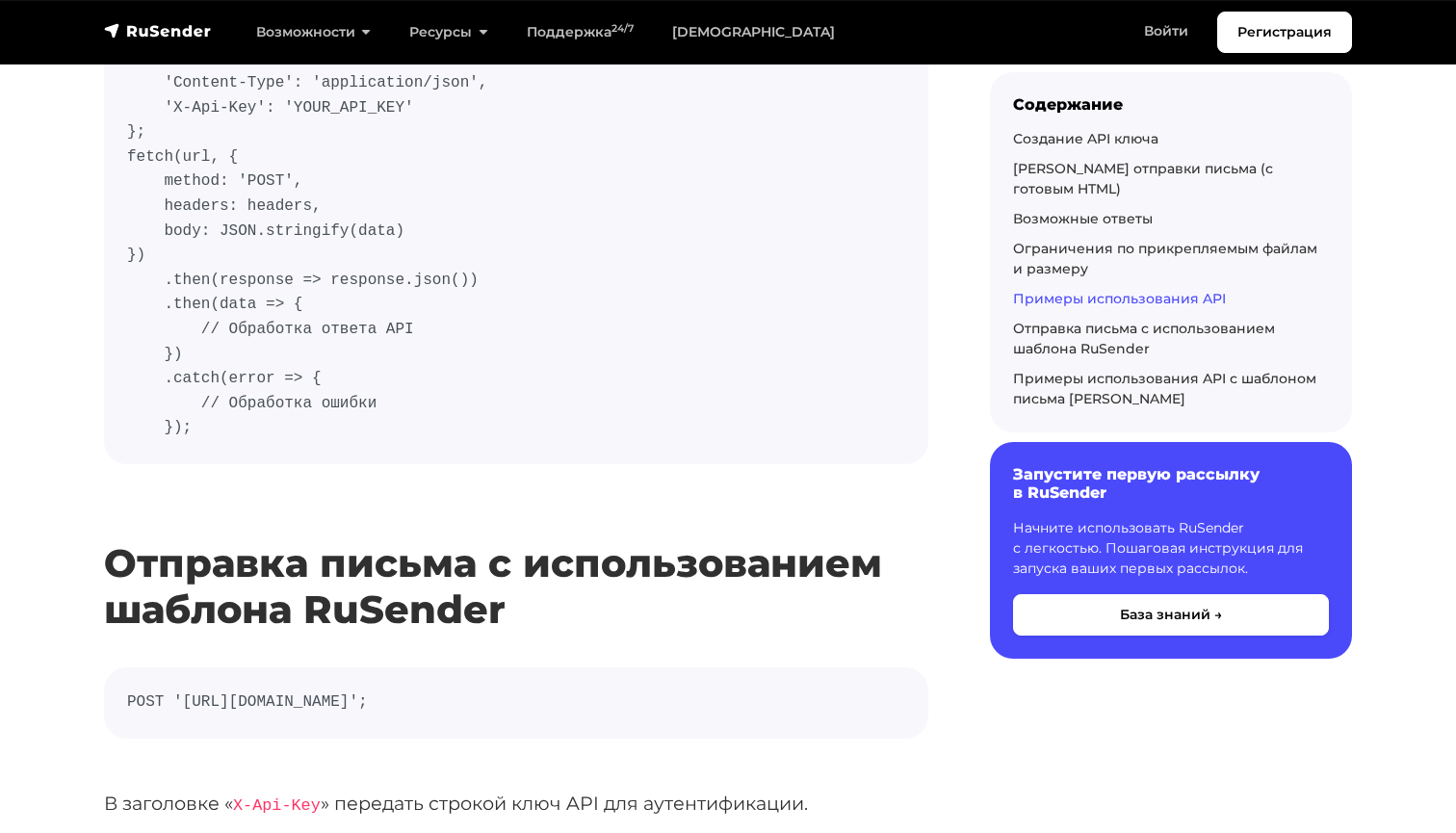
scroll to position [9401, 0]
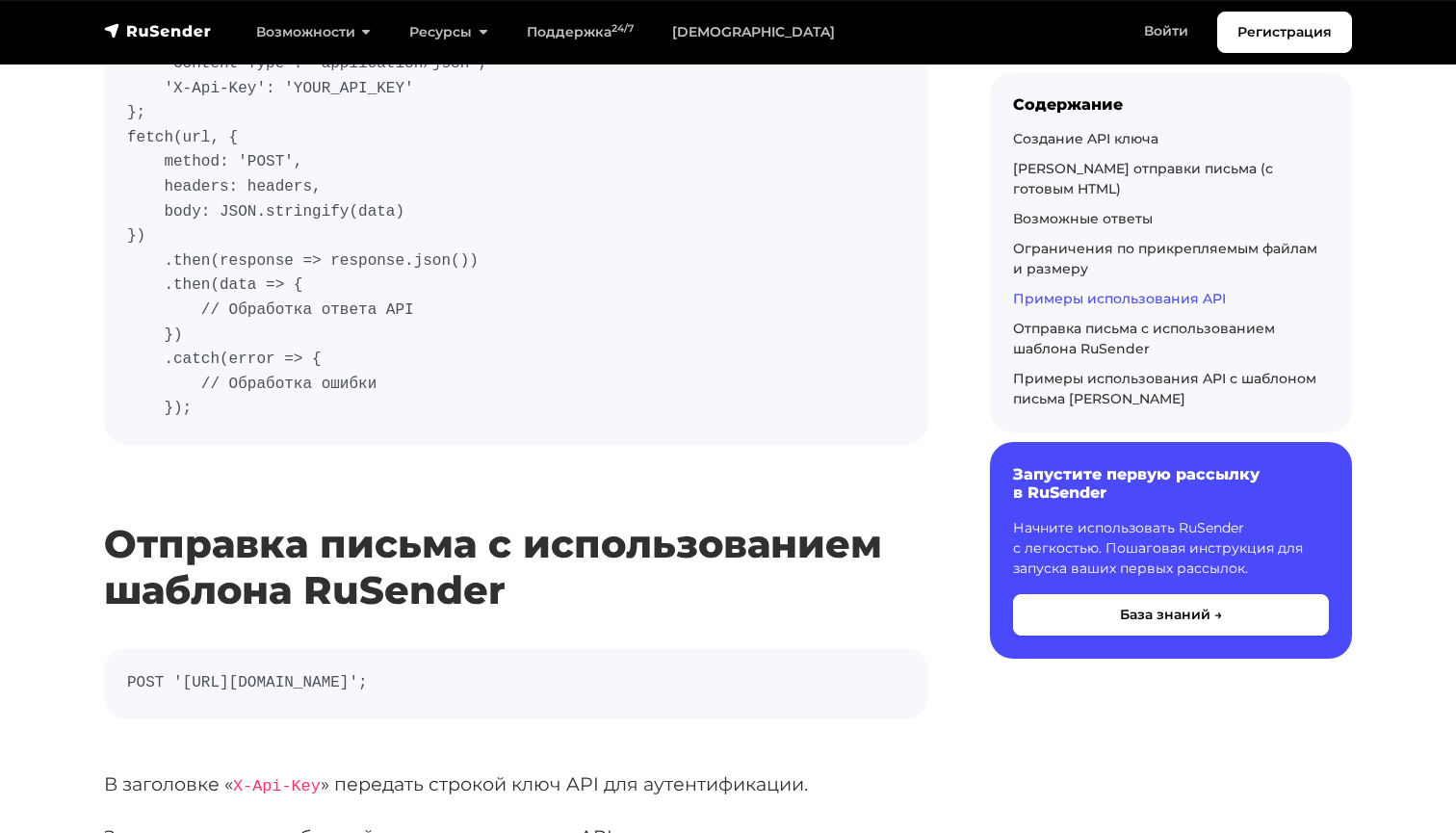
click at [365, 464] on h2 "Отправка письма с использованием шаблона RuSender" at bounding box center [515, 538] width 824 height 149
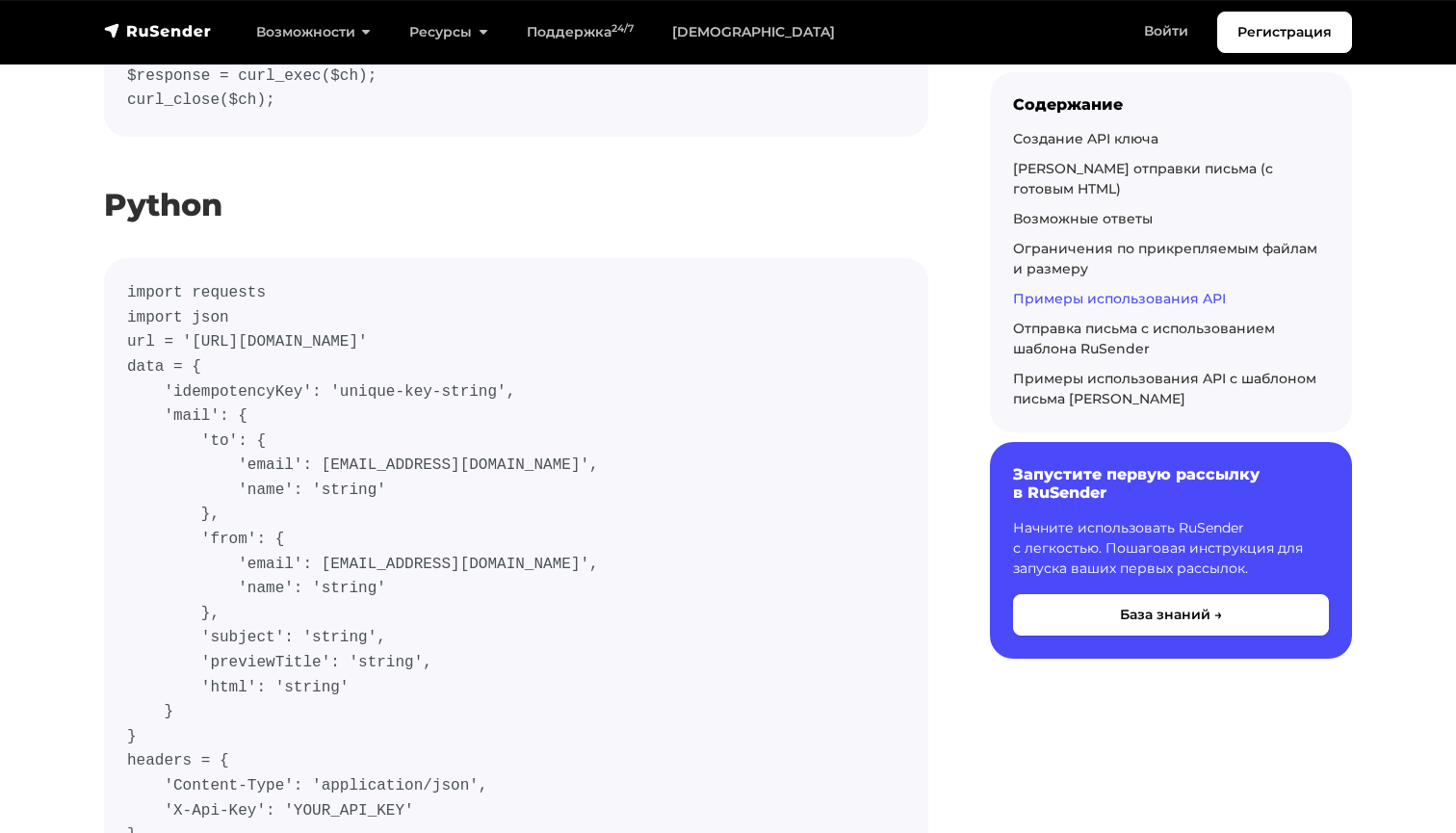
scroll to position [7101, 0]
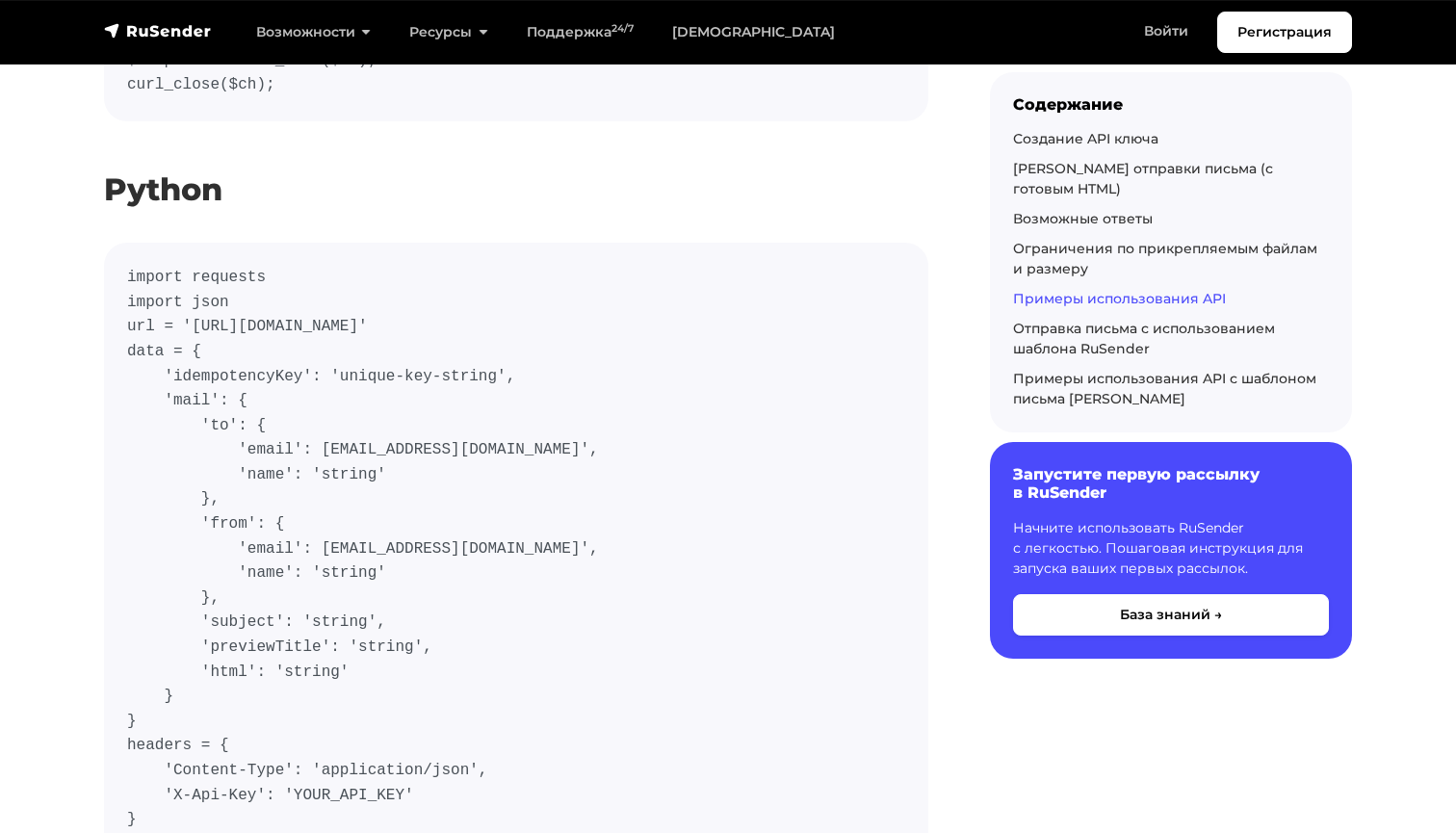
click at [190, 265] on code "import requests import json url = 'https://api.beta.rusender.ru/api/v1/external…" at bounding box center [516, 561] width 778 height 591
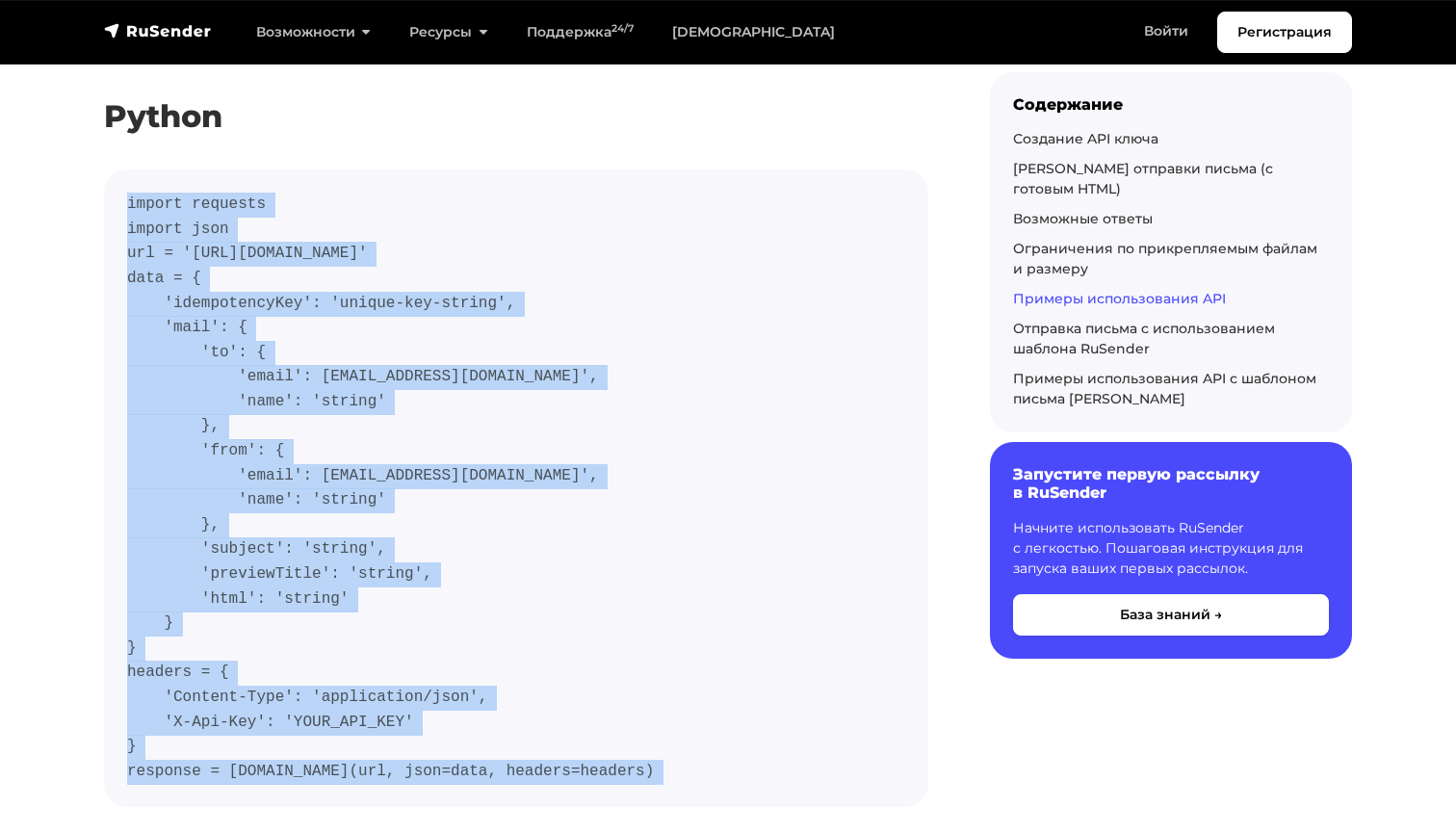
scroll to position [7200, 0]
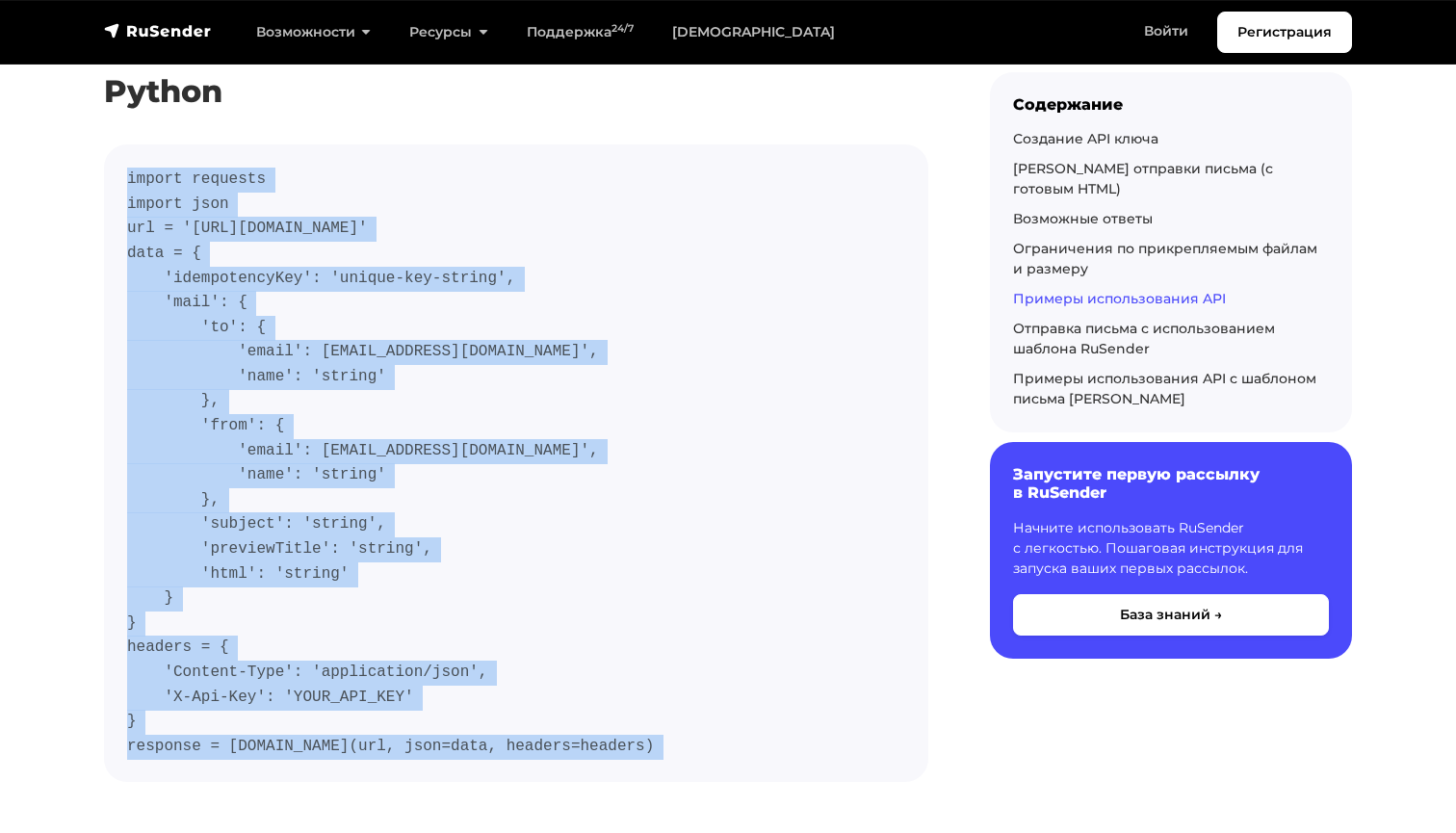
copy div "import requests import json url = 'https://api.beta.rusender.ru/api/v1/external…"
drag, startPoint x: 190, startPoint y: 132, endPoint x: 386, endPoint y: 576, distance: 485.3
click at [386, 576] on code "import requests import json url = 'https://api.beta.rusender.ru/api/v1/external…" at bounding box center [516, 463] width 778 height 591
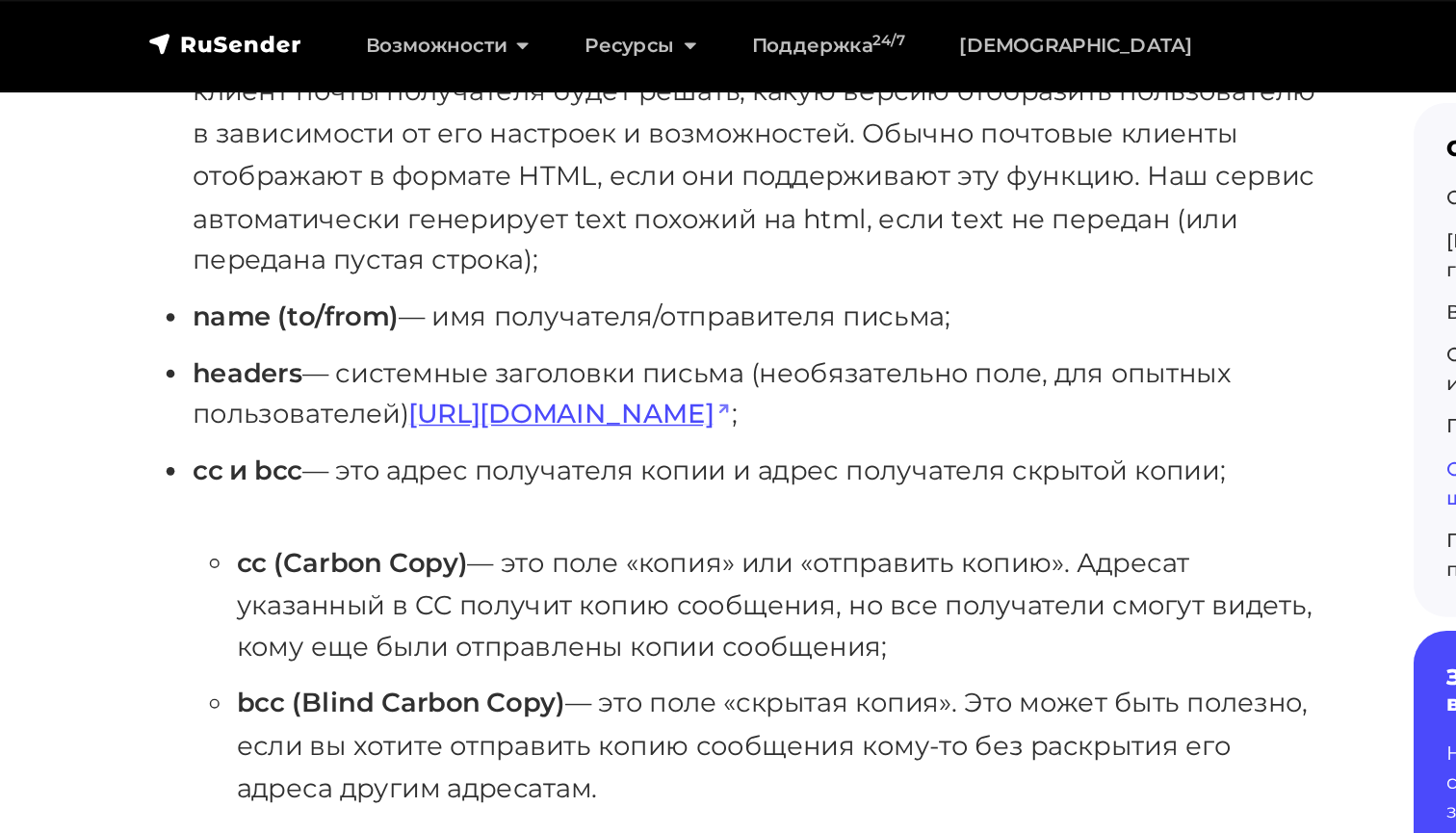
scroll to position [10950, 0]
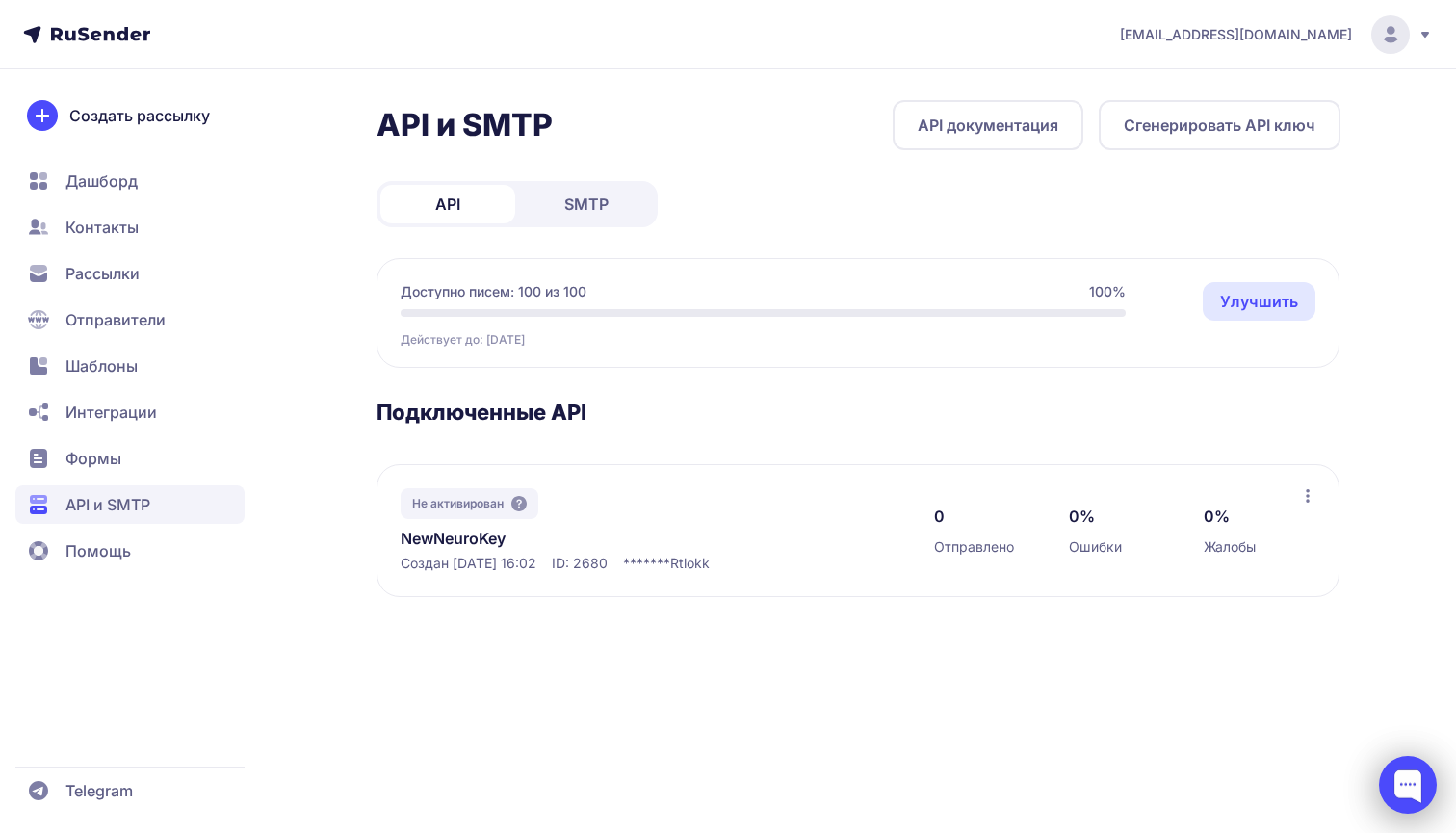
click at [1418, 786] on div at bounding box center [1408, 785] width 58 height 58
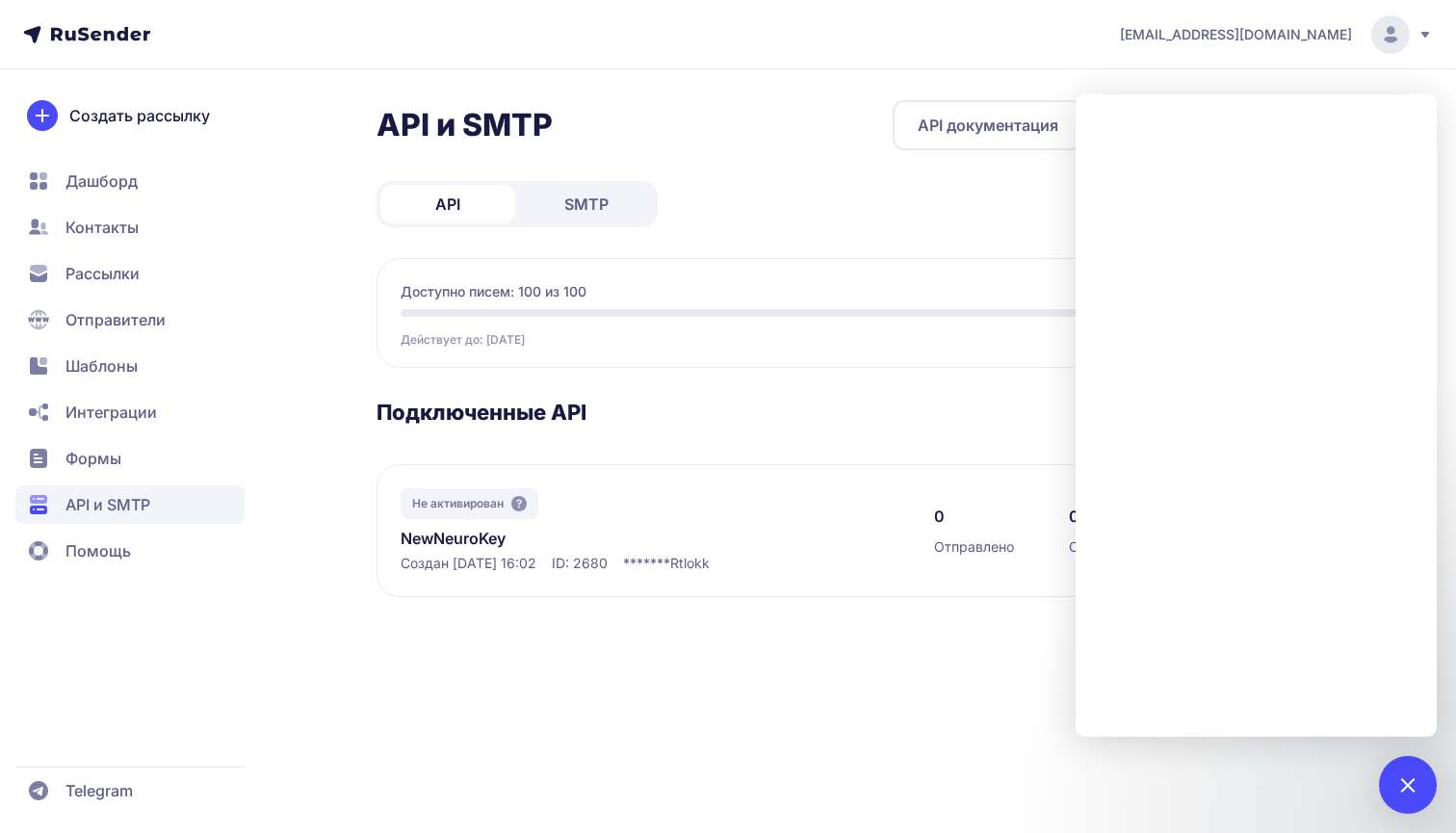
click at [188, 313] on span "Отправители" at bounding box center [130, 319] width 229 height 38
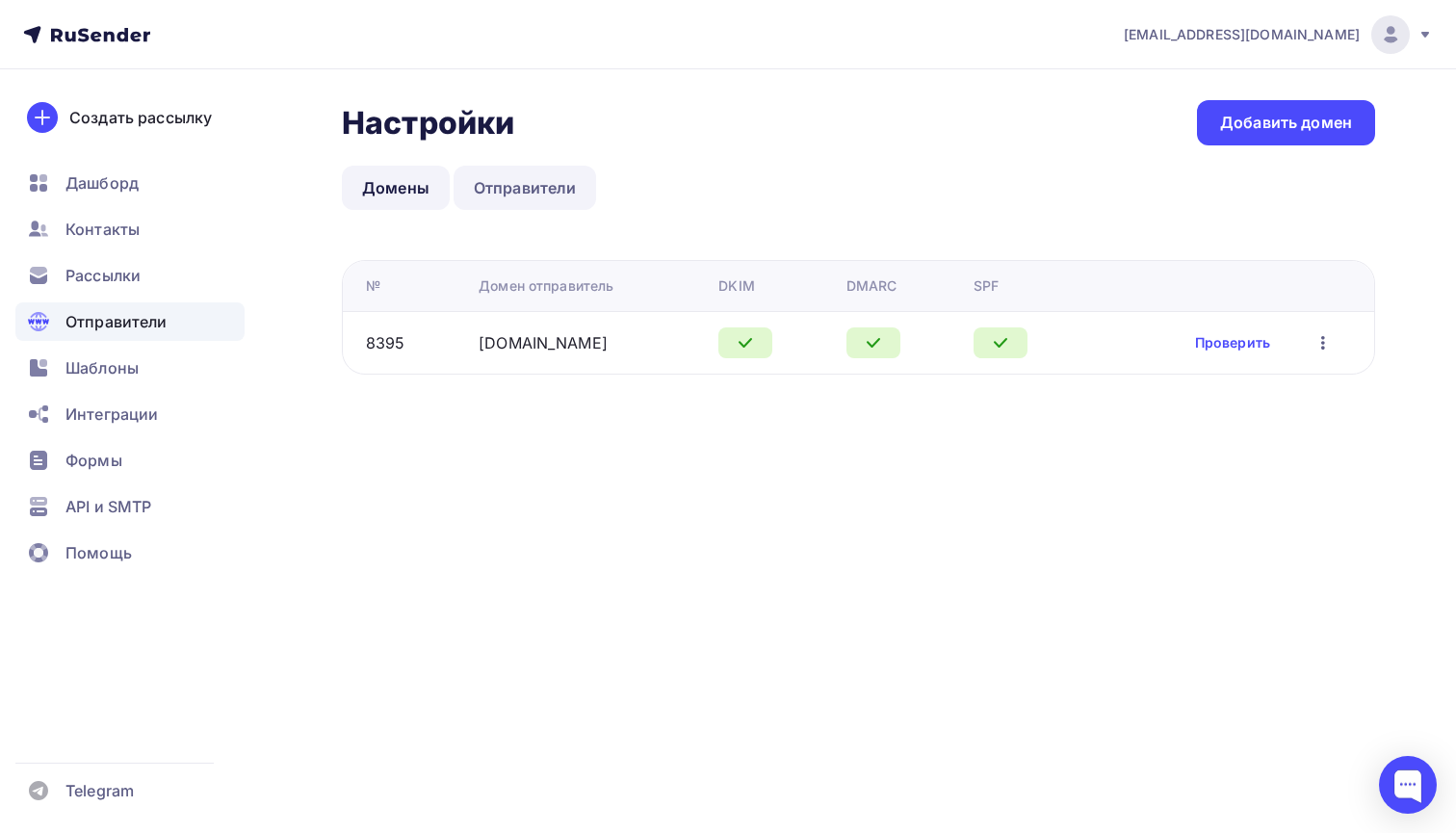
click at [524, 174] on link "Отправители" at bounding box center [524, 188] width 143 height 44
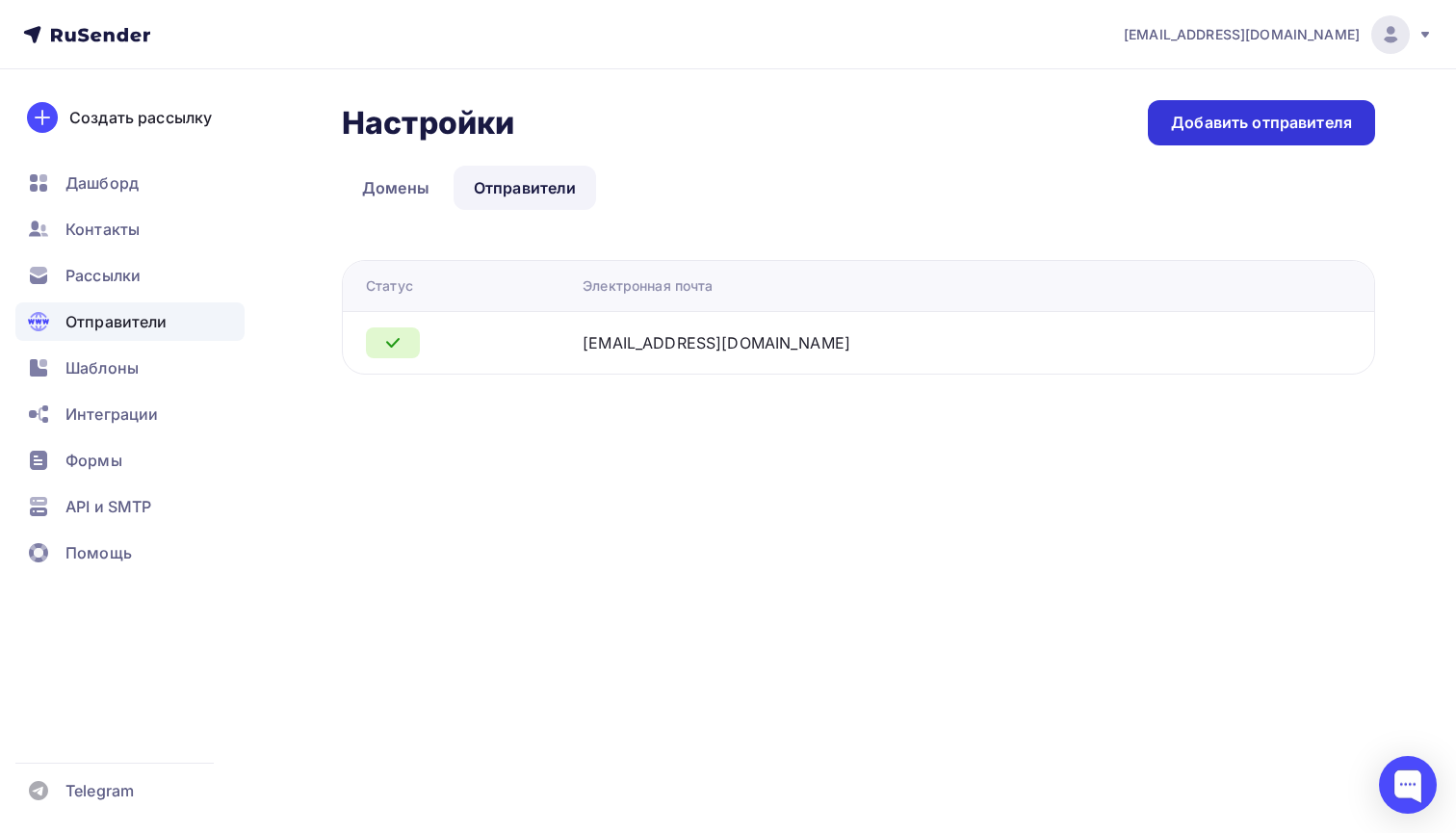
click at [1186, 108] on div "Добавить отправителя" at bounding box center [1262, 122] width 227 height 45
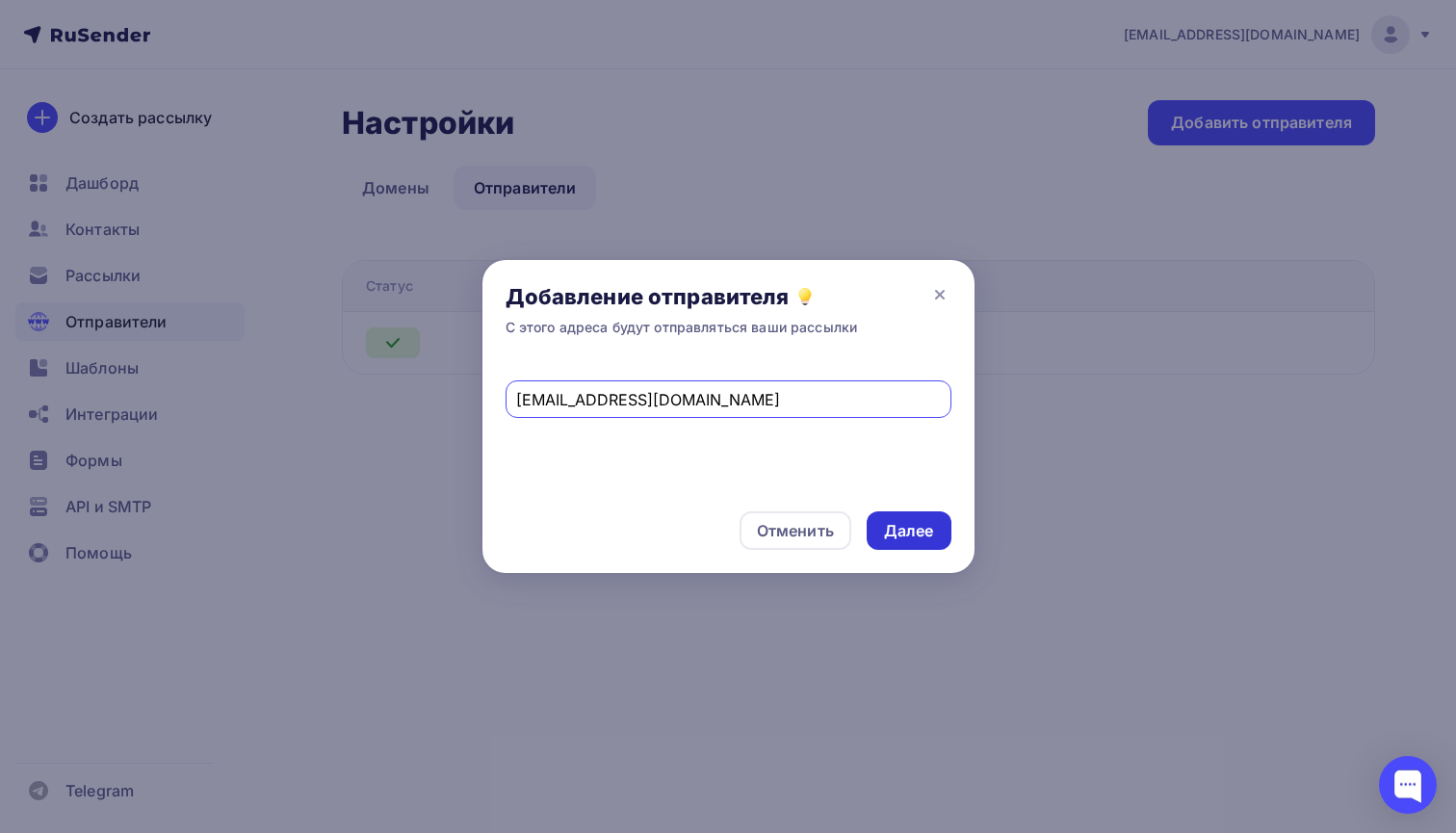
type input "[EMAIL_ADDRESS][DOMAIN_NAME]"
click at [895, 529] on div "Далее" at bounding box center [909, 531] width 50 height 22
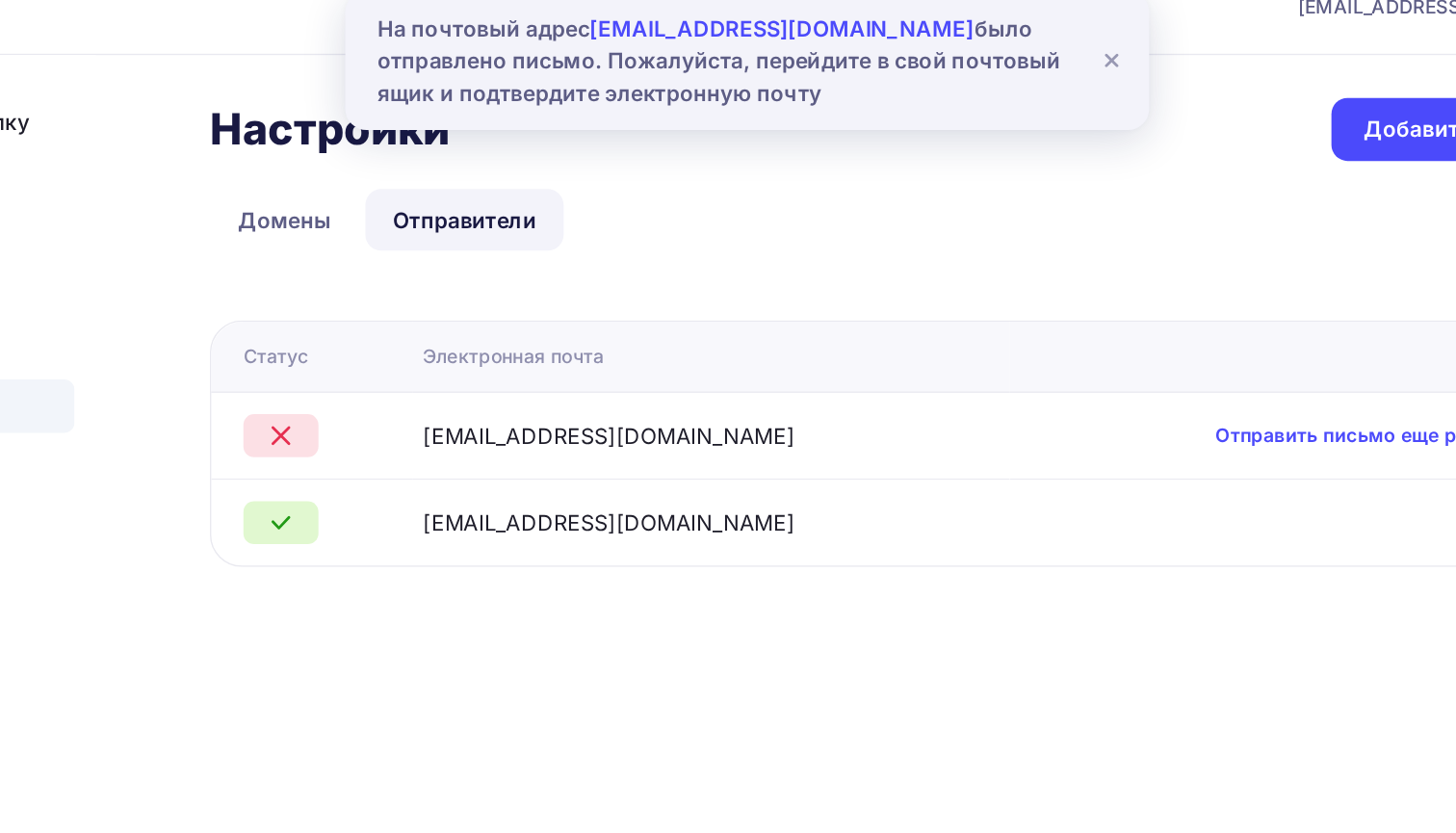
click at [462, 54] on div "На почтовый адрес [EMAIL_ADDRESS][DOMAIN_NAME] было отправлено письмо. Пожалуйс…" at bounding box center [712, 73] width 500 height 69
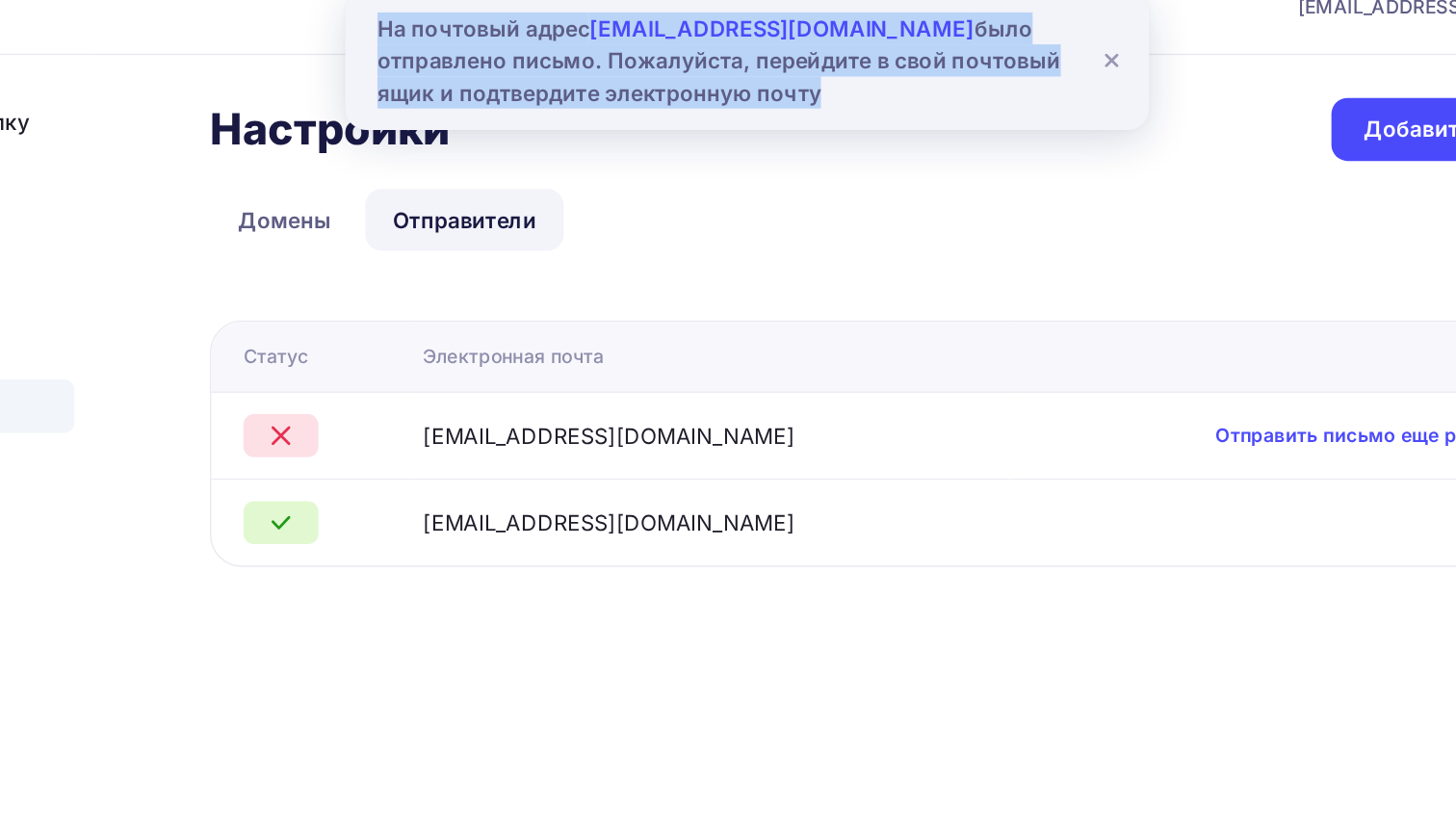
click at [462, 54] on div "На почтовый адрес [EMAIL_ADDRESS][DOMAIN_NAME] было отправлено письмо. Пожалуйс…" at bounding box center [712, 73] width 500 height 69
copy body "На почтовый адрес [EMAIL_ADDRESS][DOMAIN_NAME] было отправлено письмо. Пожалуйс…"
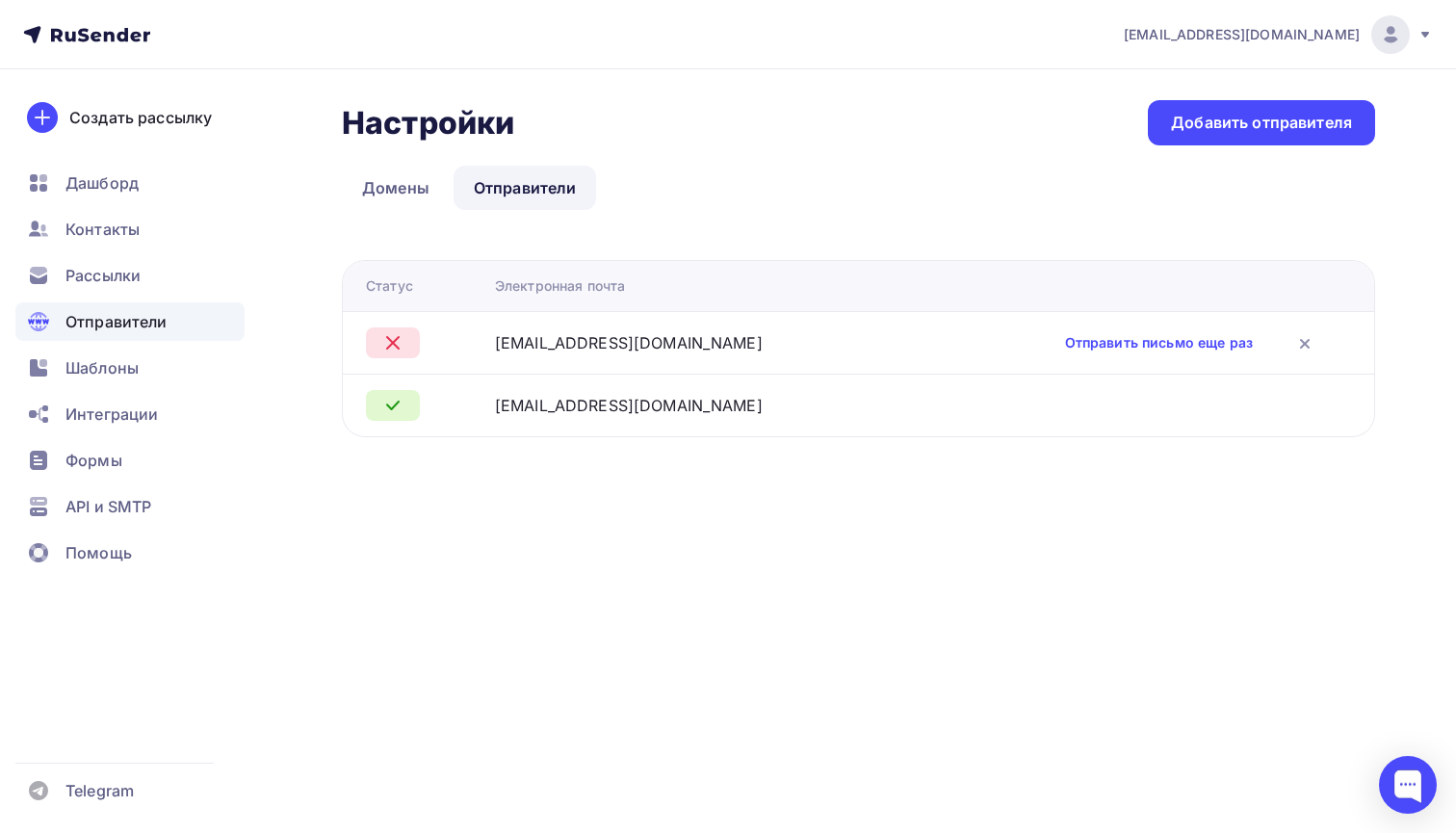
drag, startPoint x: 680, startPoint y: 413, endPoint x: 488, endPoint y: 412, distance: 192.0
click at [488, 412] on tr "[EMAIL_ADDRESS][DOMAIN_NAME]" at bounding box center [858, 404] width 1032 height 62
copy div "[EMAIL_ADDRESS][DOMAIN_NAME]"
click at [595, 407] on div "[EMAIL_ADDRESS][DOMAIN_NAME]" at bounding box center [628, 405] width 268 height 23
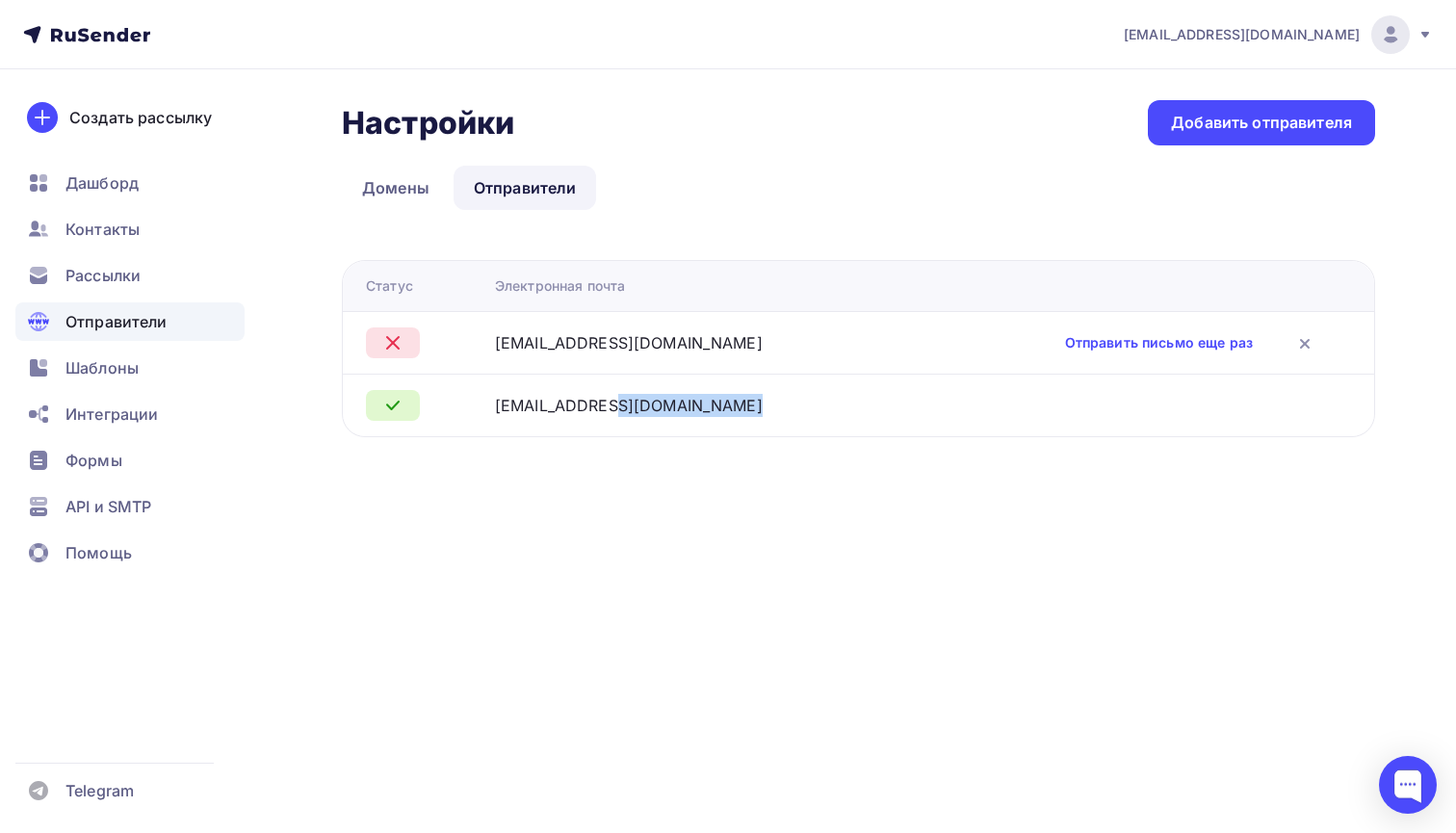
click at [595, 407] on div "[EMAIL_ADDRESS][DOMAIN_NAME]" at bounding box center [628, 405] width 268 height 23
drag, startPoint x: 595, startPoint y: 407, endPoint x: 530, endPoint y: 406, distance: 65.0
click at [530, 406] on div "[EMAIL_ADDRESS][DOMAIN_NAME]" at bounding box center [628, 405] width 268 height 23
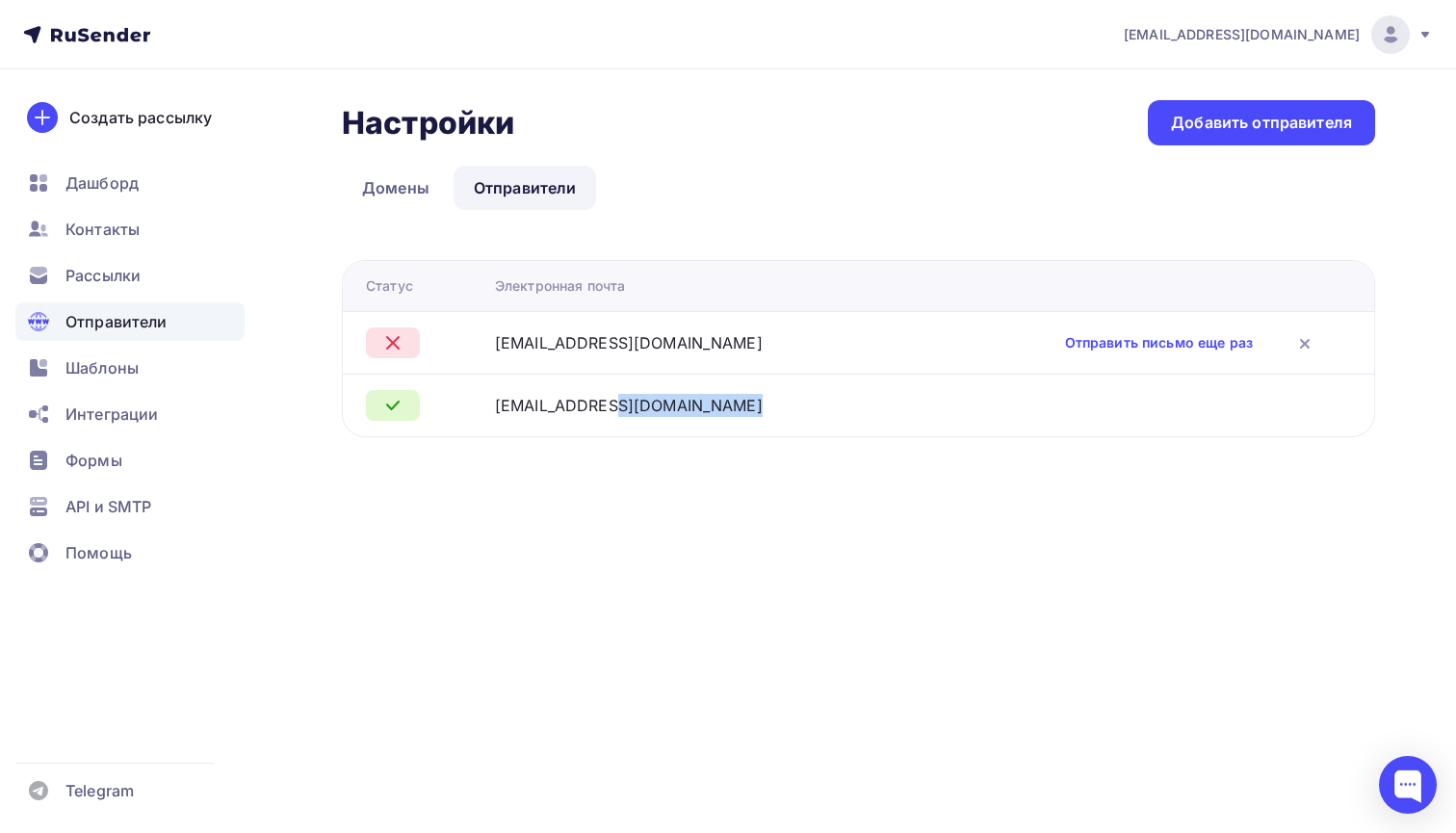
drag, startPoint x: 530, startPoint y: 406, endPoint x: 657, endPoint y: 406, distance: 127.0
click at [657, 406] on div "[EMAIL_ADDRESS][DOMAIN_NAME]" at bounding box center [702, 405] width 415 height 23
click at [1383, 766] on div at bounding box center [1408, 785] width 58 height 58
